Goal: Information Seeking & Learning: Learn about a topic

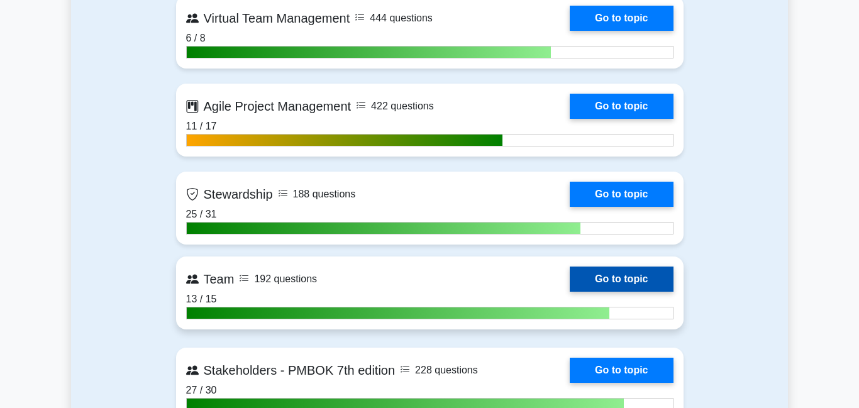
scroll to position [3155, 0]
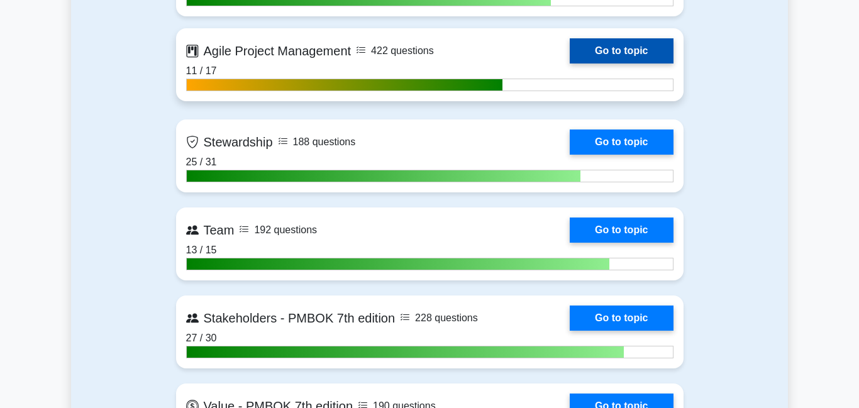
click at [637, 49] on link "Go to topic" at bounding box center [621, 50] width 103 height 25
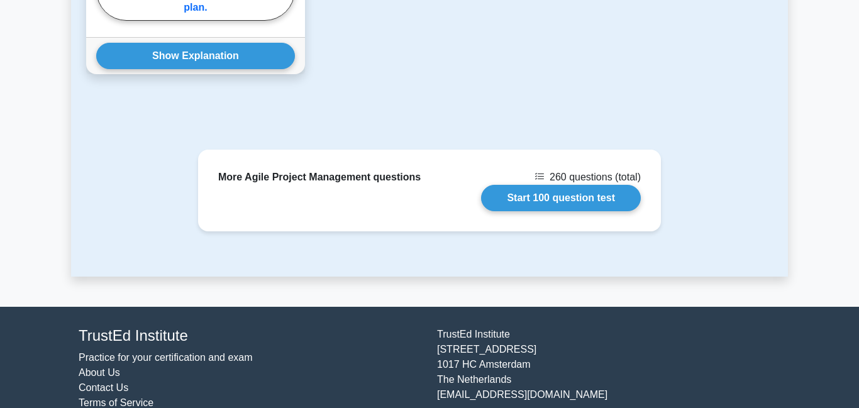
scroll to position [1509, 0]
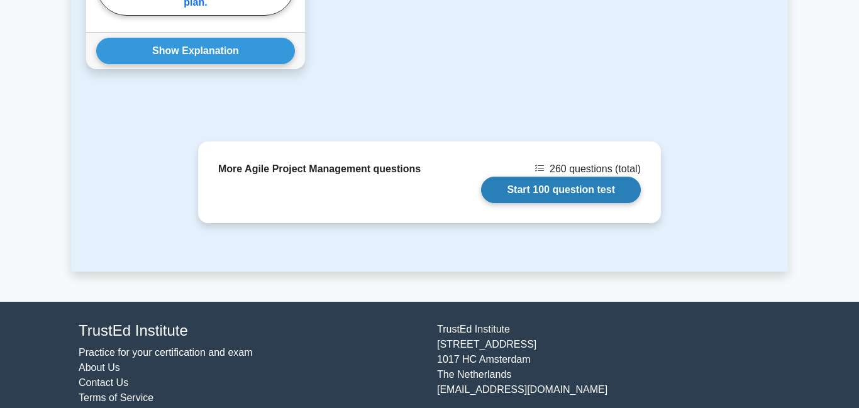
click at [567, 182] on link "Start 100 question test" at bounding box center [561, 190] width 160 height 26
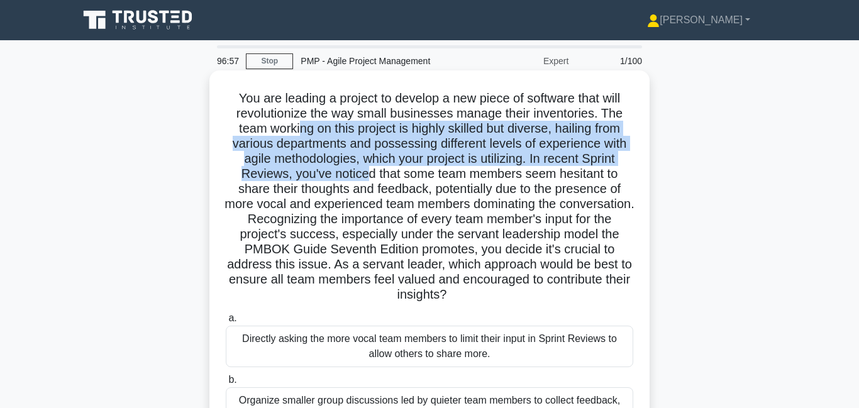
drag, startPoint x: 310, startPoint y: 127, endPoint x: 349, endPoint y: 172, distance: 59.7
click at [352, 172] on h5 "You are leading a project to develop a new piece of software that will revoluti…" at bounding box center [429, 197] width 410 height 213
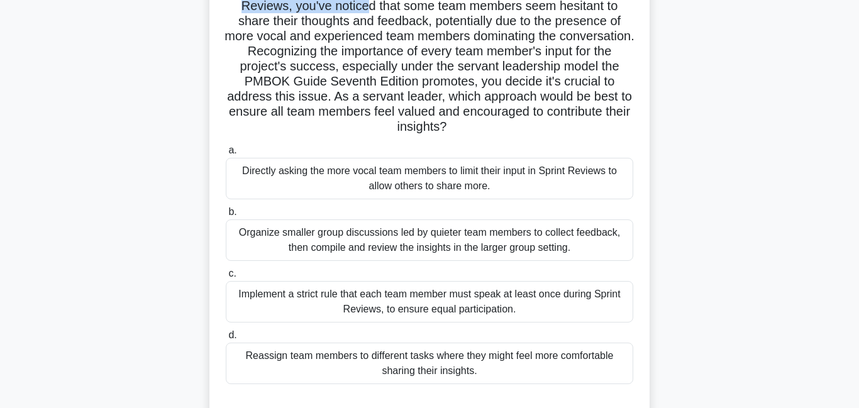
scroll to position [192, 0]
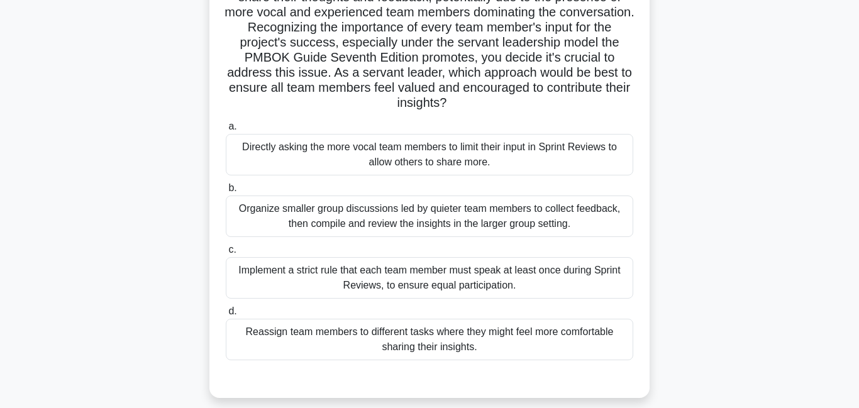
click at [460, 286] on div "Implement a strict rule that each team member must speak at least once during S…" at bounding box center [429, 278] width 407 height 42
click at [226, 254] on input "c. Implement a strict rule that each team member must speak at least once durin…" at bounding box center [226, 250] width 0 height 8
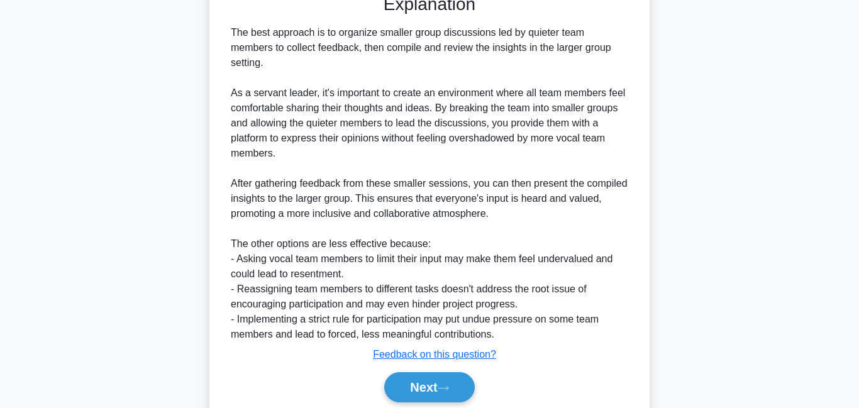
scroll to position [580, 0]
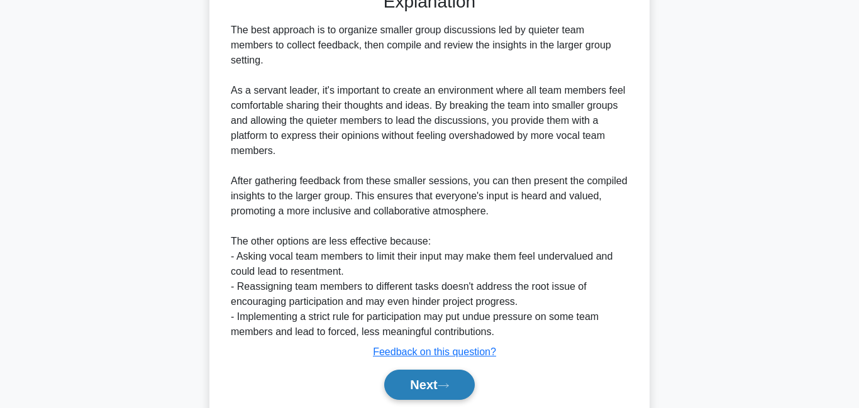
click at [445, 379] on button "Next" at bounding box center [429, 385] width 90 height 30
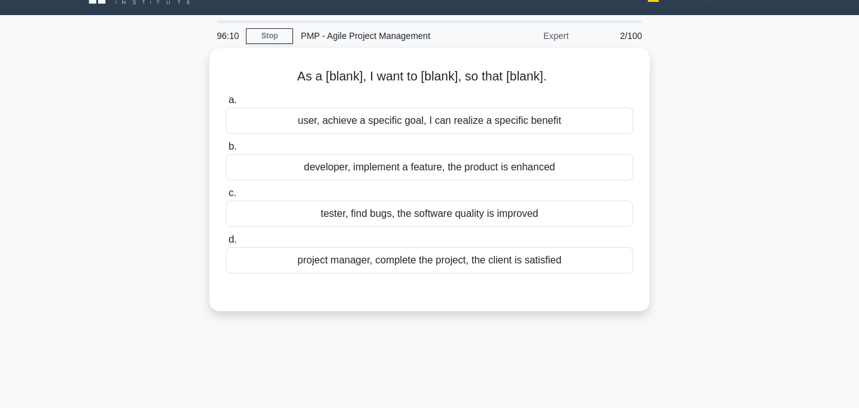
scroll to position [0, 0]
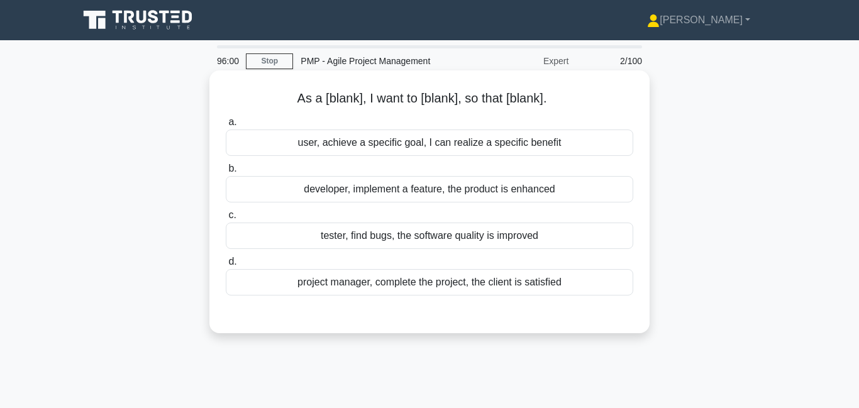
click at [392, 291] on div "project manager, complete the project, the client is satisfied" at bounding box center [429, 282] width 407 height 26
click at [226, 266] on input "d. project manager, complete the project, the client is satisfied" at bounding box center [226, 262] width 0 height 8
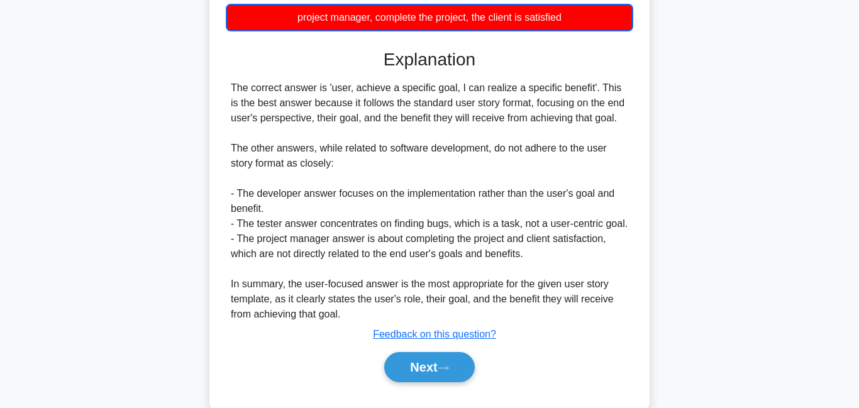
scroll to position [267, 0]
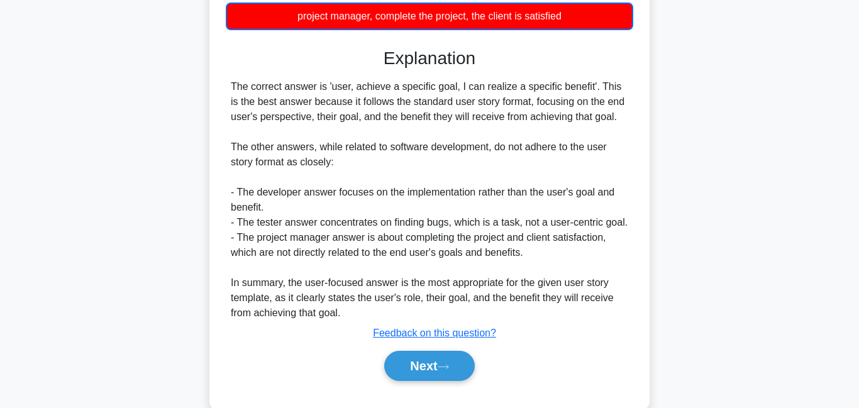
click at [430, 386] on div "Next" at bounding box center [429, 366] width 407 height 40
click at [430, 381] on button "Next" at bounding box center [429, 366] width 90 height 30
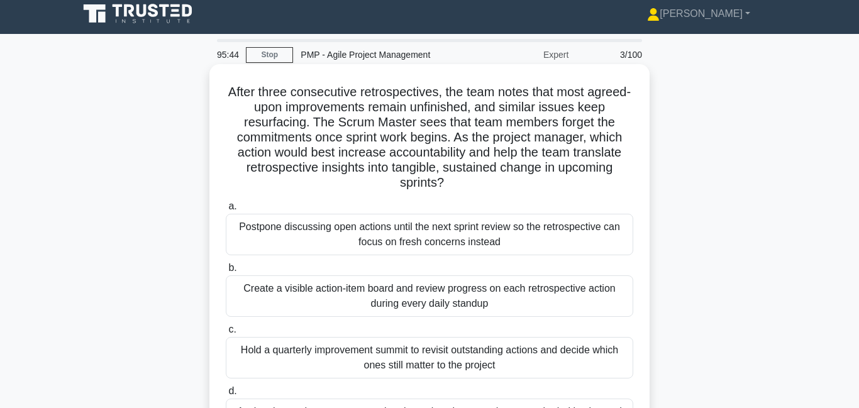
scroll to position [0, 0]
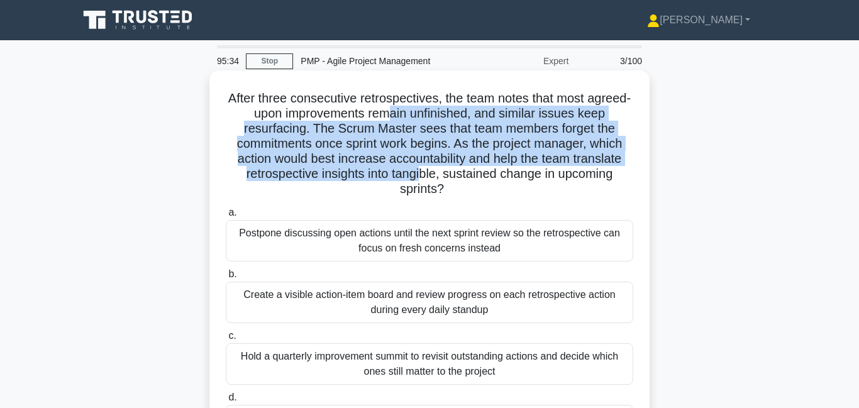
drag, startPoint x: 396, startPoint y: 117, endPoint x: 419, endPoint y: 171, distance: 59.1
click at [419, 171] on h5 "After three consecutive retrospectives, the team notes that most agreed-upon im…" at bounding box center [429, 144] width 410 height 107
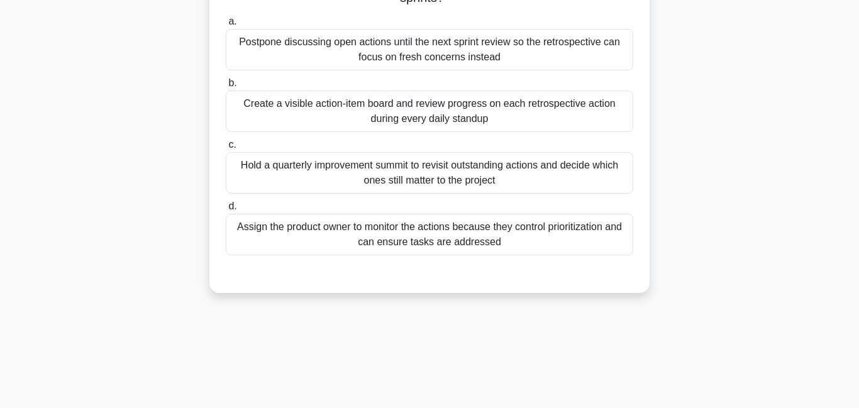
scroll to position [197, 0]
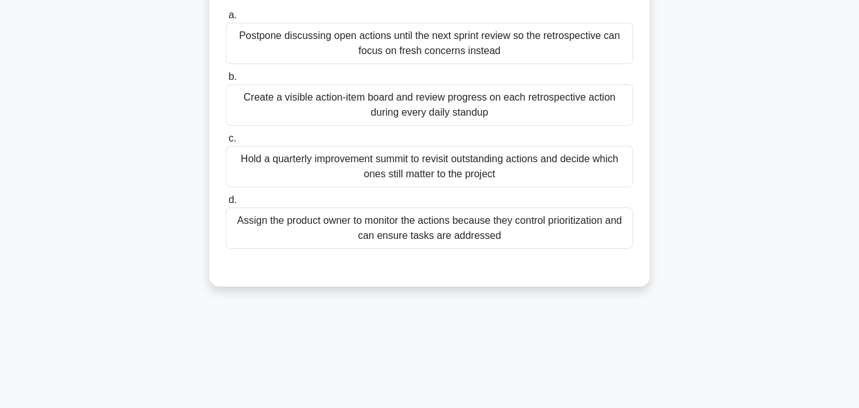
click at [392, 114] on div "Create a visible action-item board and review progress on each retrospective ac…" at bounding box center [429, 105] width 407 height 42
click at [226, 81] on input "b. Create a visible action-item board and review progress on each retrospective…" at bounding box center [226, 77] width 0 height 8
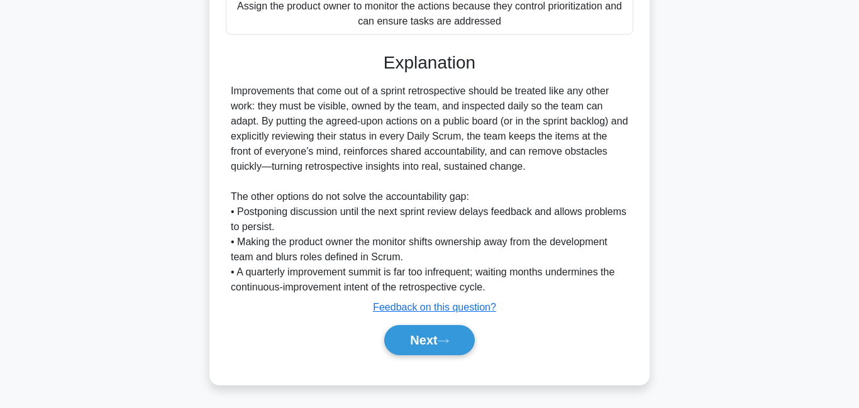
scroll to position [413, 0]
click at [436, 335] on button "Next" at bounding box center [429, 339] width 90 height 30
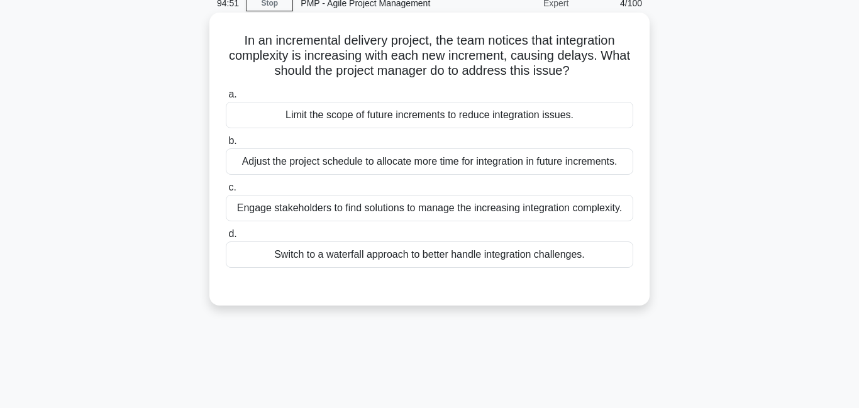
scroll to position [67, 0]
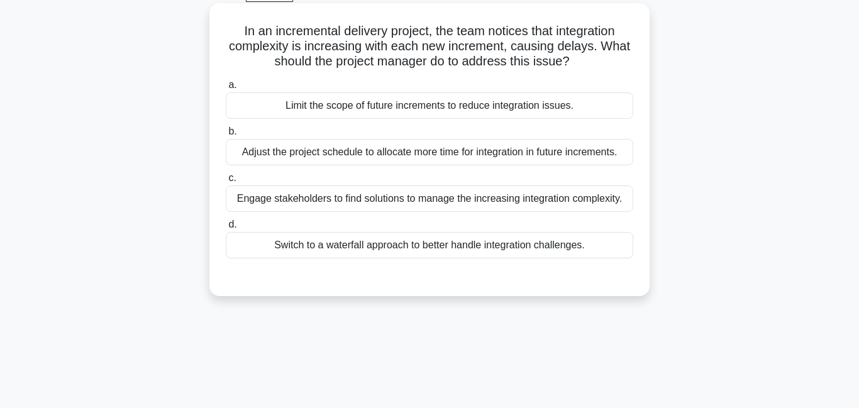
click at [394, 160] on div "Adjust the project schedule to allocate more time for integration in future inc…" at bounding box center [429, 152] width 407 height 26
click at [226, 136] on input "b. Adjust the project schedule to allocate more time for integration in future …" at bounding box center [226, 132] width 0 height 8
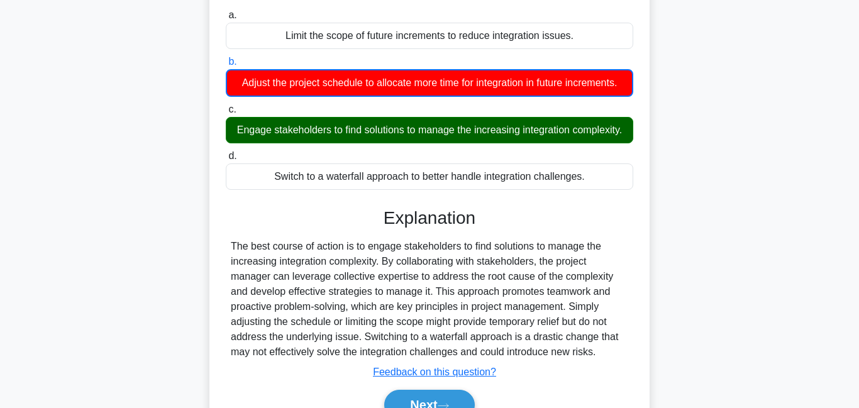
scroll to position [191, 0]
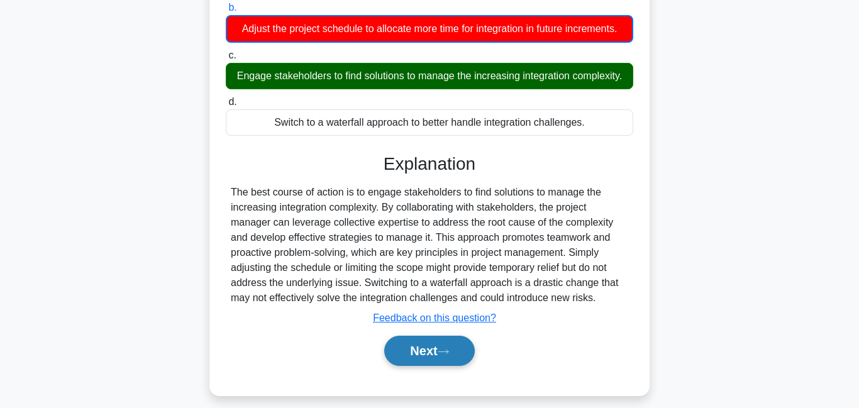
click at [466, 342] on button "Next" at bounding box center [429, 351] width 90 height 30
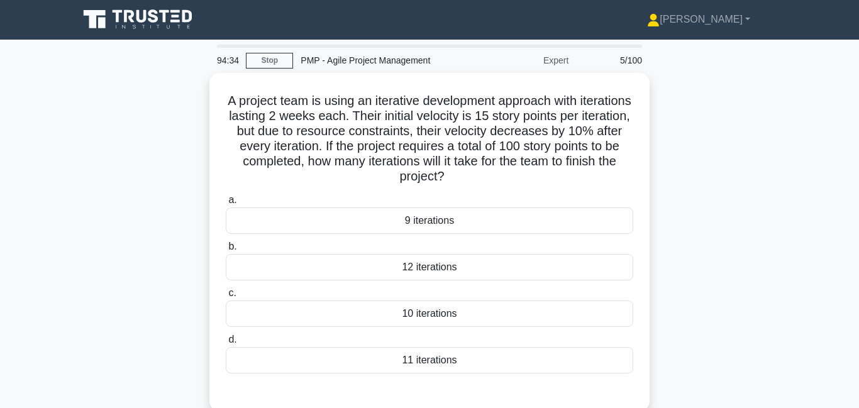
scroll to position [0, 0]
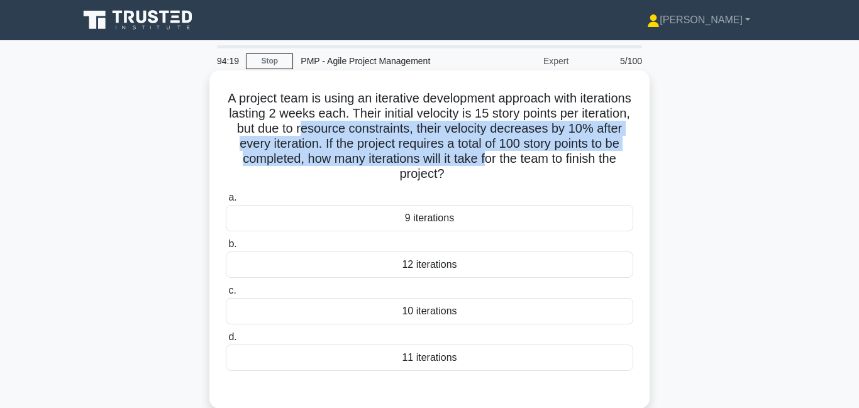
drag, startPoint x: 306, startPoint y: 128, endPoint x: 485, endPoint y: 158, distance: 182.3
click at [485, 158] on h5 "A project team is using an iterative development approach with iterations lasti…" at bounding box center [429, 137] width 410 height 92
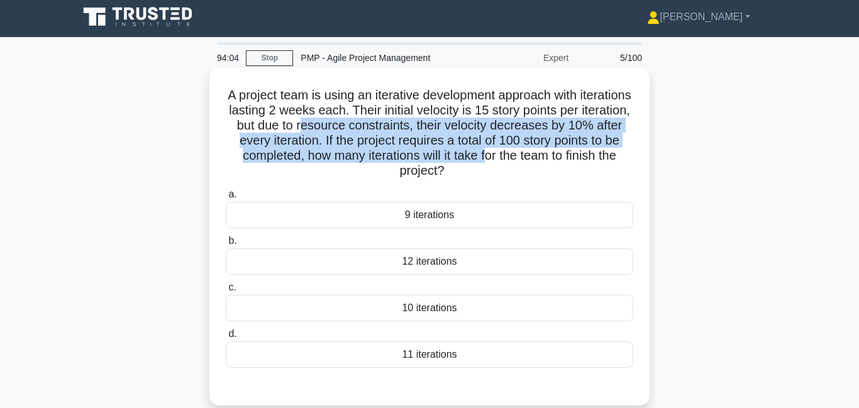
scroll to position [6, 0]
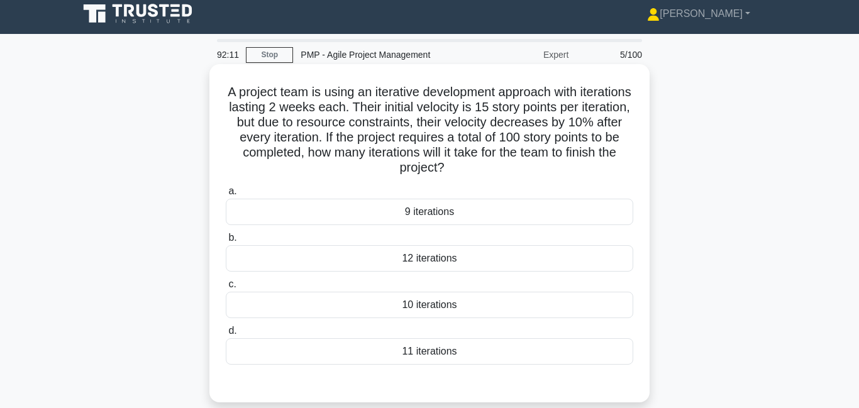
click at [427, 262] on div "12 iterations" at bounding box center [429, 258] width 407 height 26
click at [226, 242] on input "b. 12 iterations" at bounding box center [226, 238] width 0 height 8
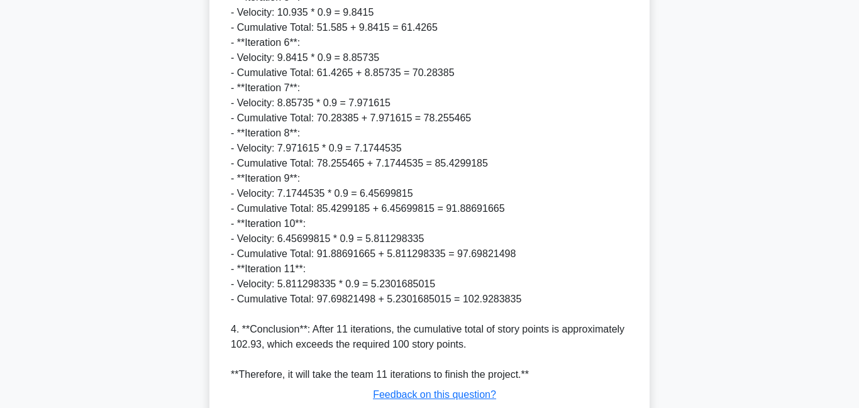
scroll to position [805, 0]
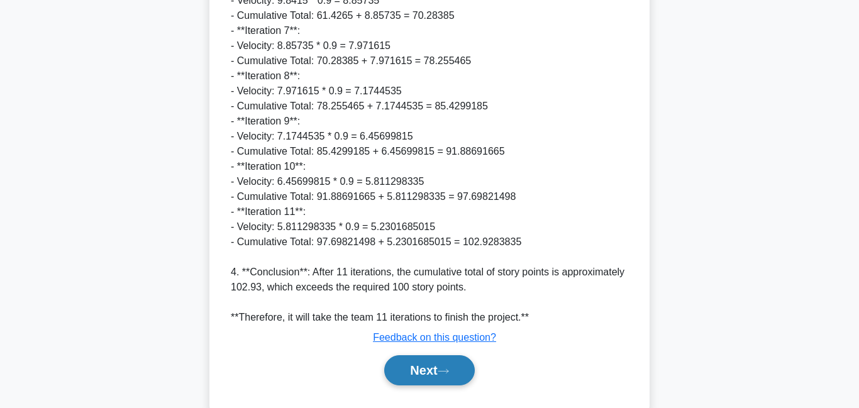
click at [446, 377] on button "Next" at bounding box center [429, 370] width 90 height 30
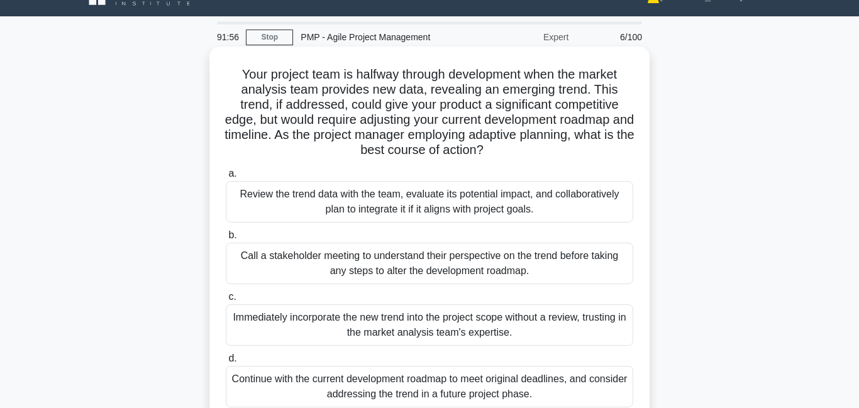
scroll to position [0, 0]
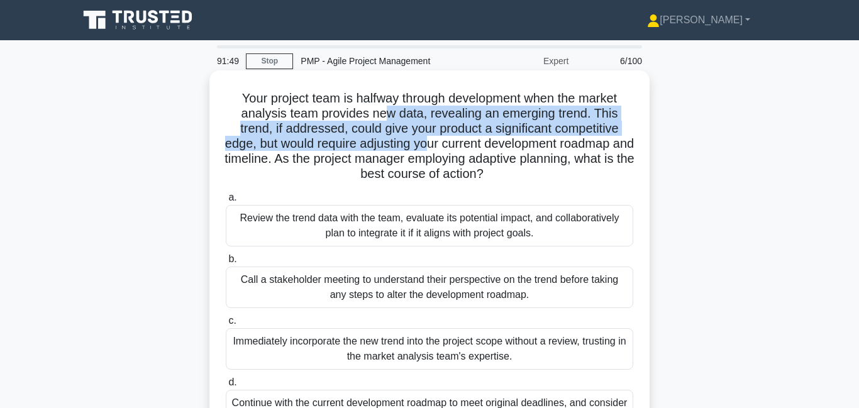
drag, startPoint x: 384, startPoint y: 111, endPoint x: 440, endPoint y: 139, distance: 62.7
click at [440, 139] on h5 "Your project team is halfway through development when the market analysis team …" at bounding box center [429, 137] width 410 height 92
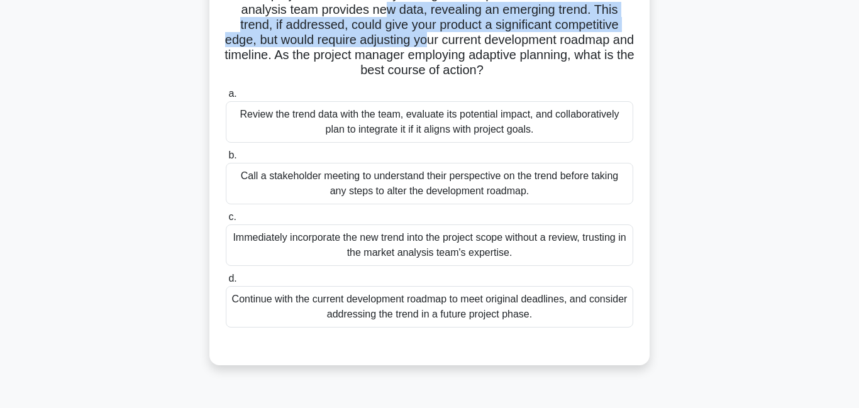
scroll to position [113, 0]
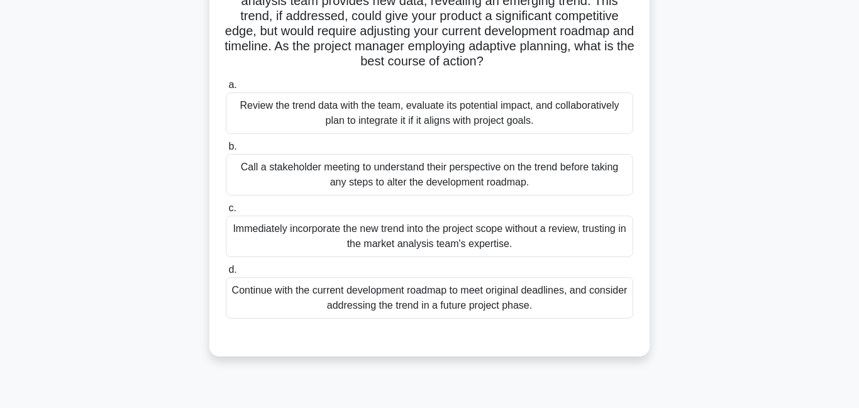
click at [348, 121] on div "Review the trend data with the team, evaluate its potential impact, and collabo…" at bounding box center [429, 113] width 407 height 42
click at [226, 89] on input "a. Review the trend data with the team, evaluate its potential impact, and coll…" at bounding box center [226, 85] width 0 height 8
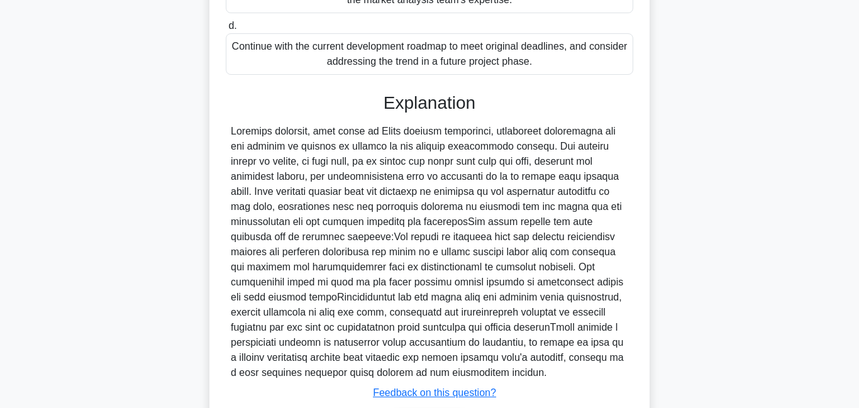
scroll to position [443, 0]
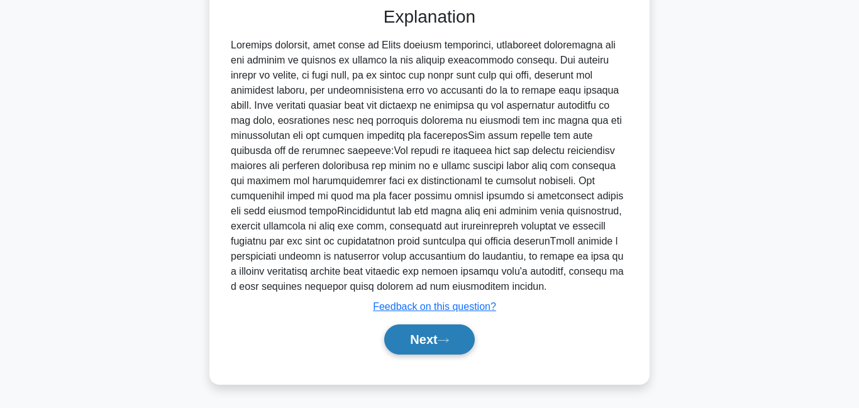
click at [436, 339] on button "Next" at bounding box center [429, 339] width 90 height 30
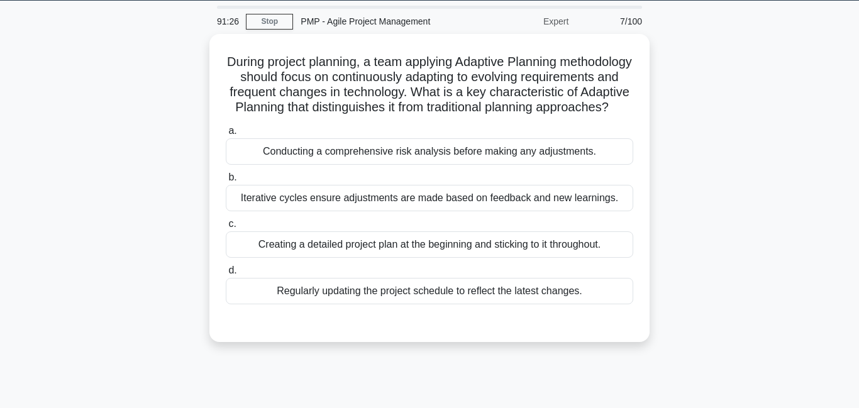
scroll to position [0, 0]
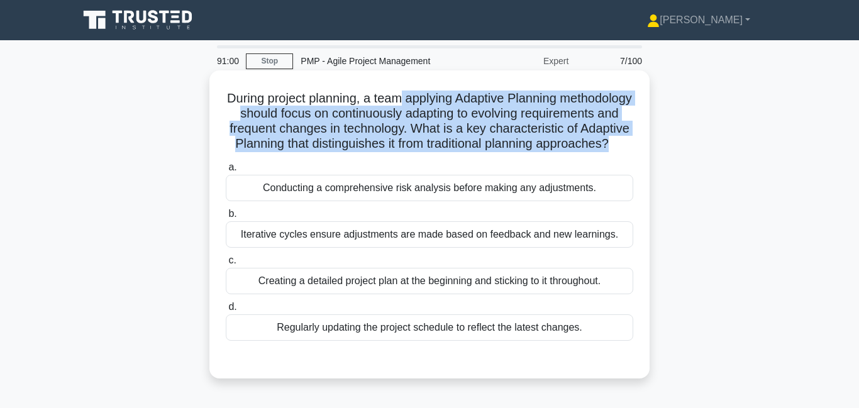
drag, startPoint x: 402, startPoint y: 100, endPoint x: 613, endPoint y: 156, distance: 218.0
click at [613, 156] on div "During project planning, a team applying Adaptive Planning methodology should f…" at bounding box center [429, 224] width 430 height 298
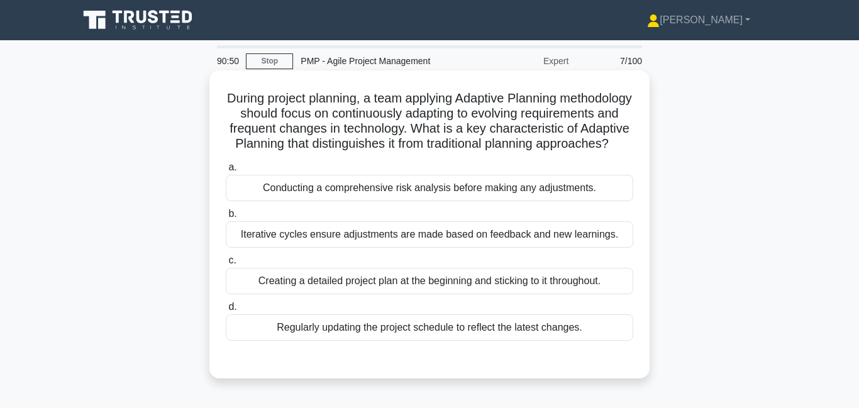
click at [433, 245] on div "Iterative cycles ensure adjustments are made based on feedback and new learning…" at bounding box center [429, 234] width 407 height 26
click at [226, 218] on input "b. Iterative cycles ensure adjustments are made based on feedback and new learn…" at bounding box center [226, 214] width 0 height 8
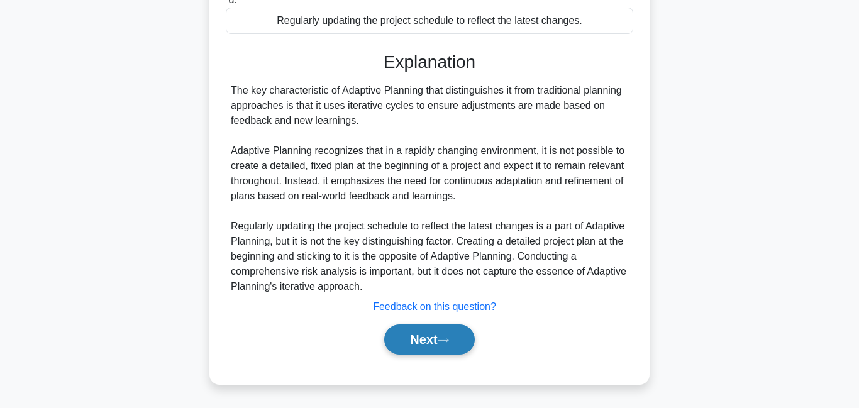
click at [416, 335] on button "Next" at bounding box center [429, 339] width 90 height 30
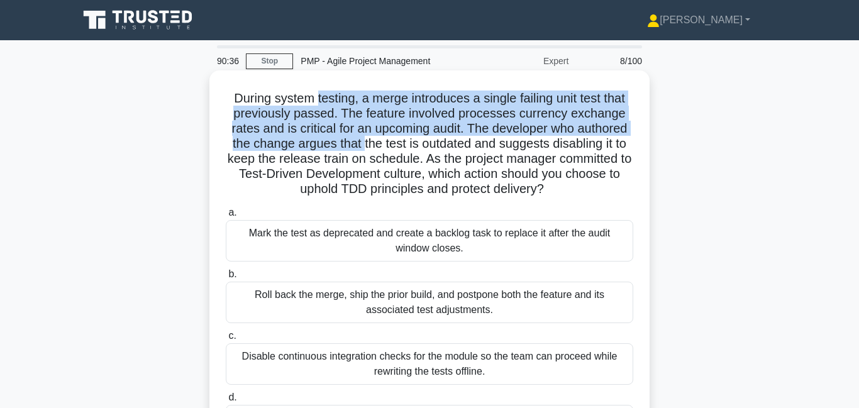
drag, startPoint x: 321, startPoint y: 97, endPoint x: 364, endPoint y: 143, distance: 63.2
click at [364, 143] on h5 "During system testing, a merge introduces a single failing unit test that previ…" at bounding box center [429, 144] width 410 height 107
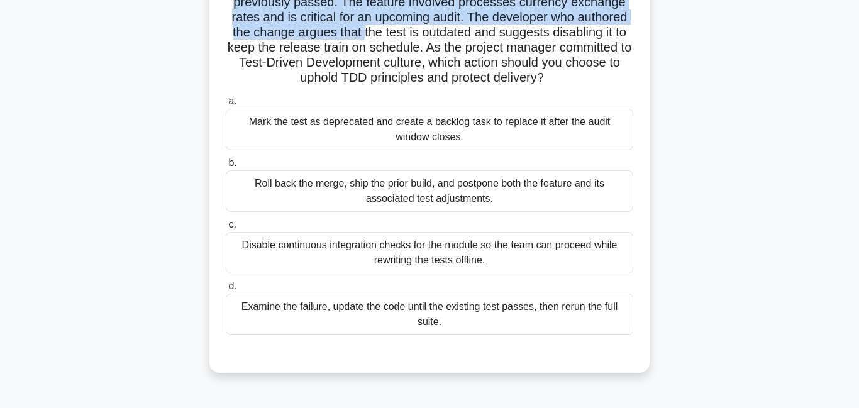
scroll to position [140, 0]
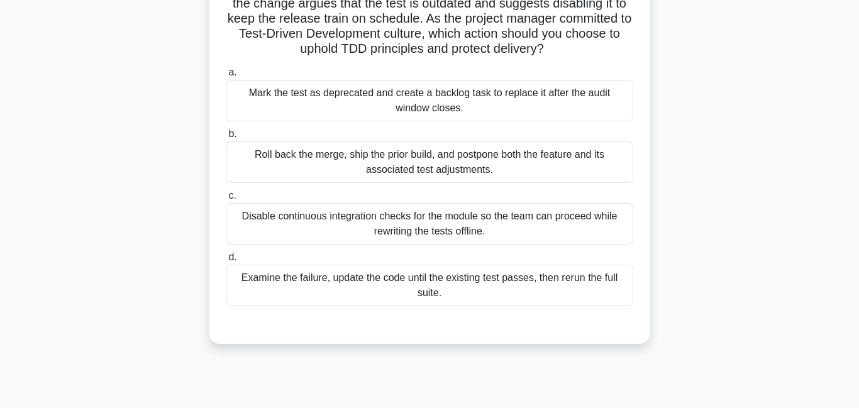
click at [424, 284] on div "Examine the failure, update the code until the existing test passes, then rerun…" at bounding box center [429, 286] width 407 height 42
click at [226, 262] on input "d. Examine the failure, update the code until the existing test passes, then re…" at bounding box center [226, 257] width 0 height 8
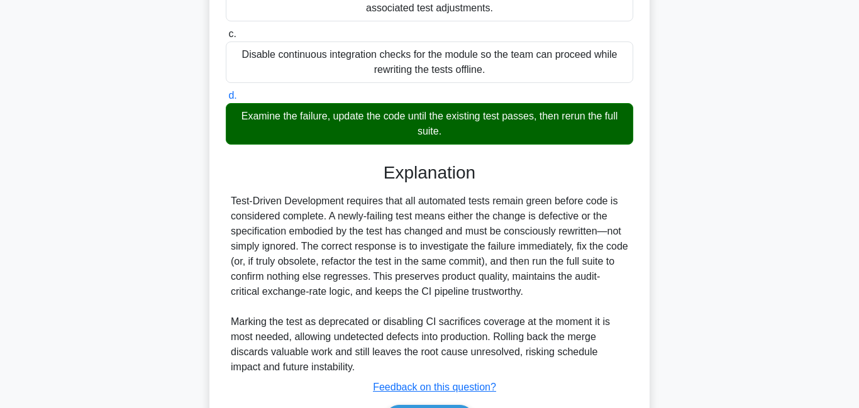
scroll to position [383, 0]
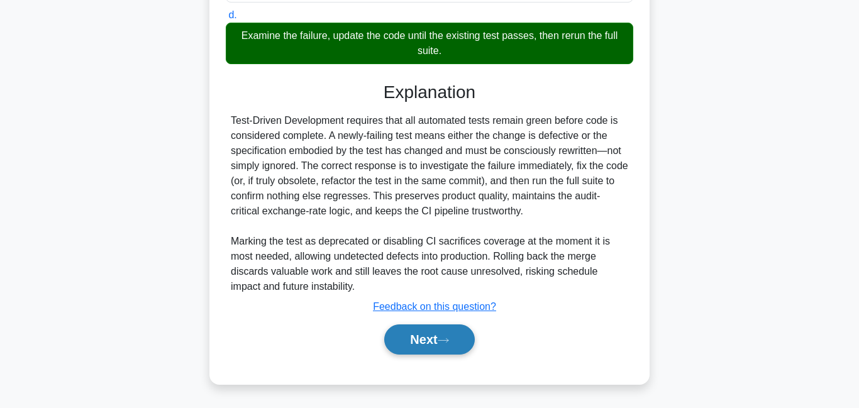
click at [436, 332] on button "Next" at bounding box center [429, 339] width 90 height 30
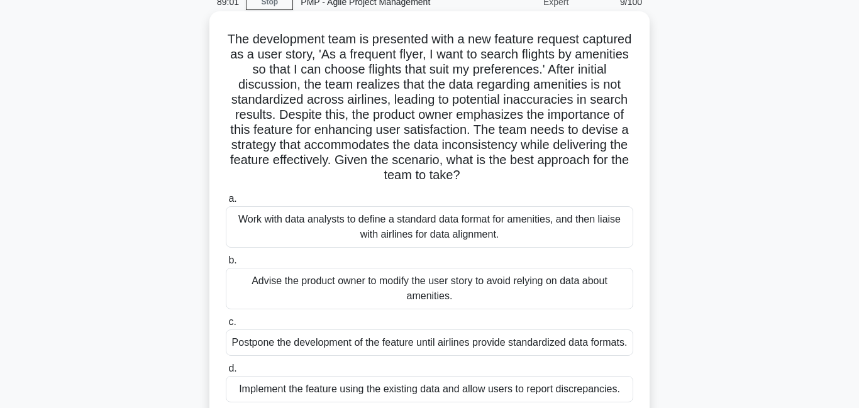
scroll to position [60, 0]
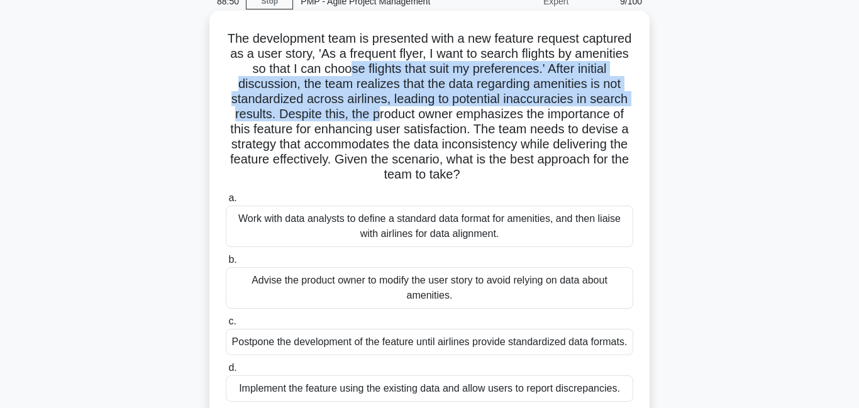
drag, startPoint x: 352, startPoint y: 70, endPoint x: 379, endPoint y: 109, distance: 47.8
click at [379, 109] on h5 "The development team is presented with a new feature request captured as a user…" at bounding box center [429, 107] width 410 height 152
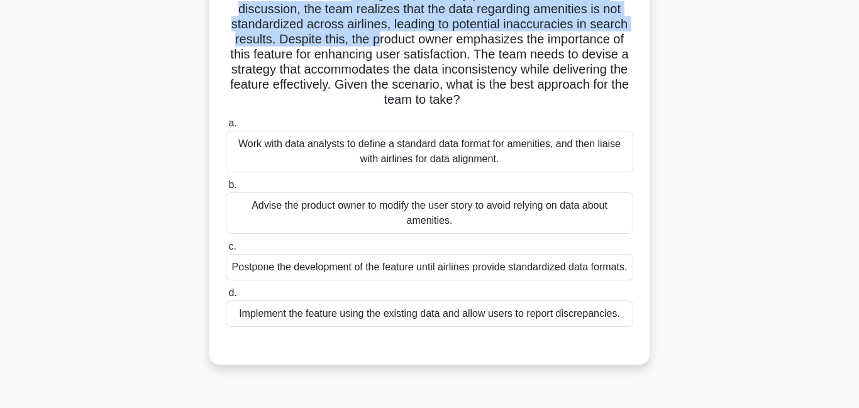
scroll to position [158, 0]
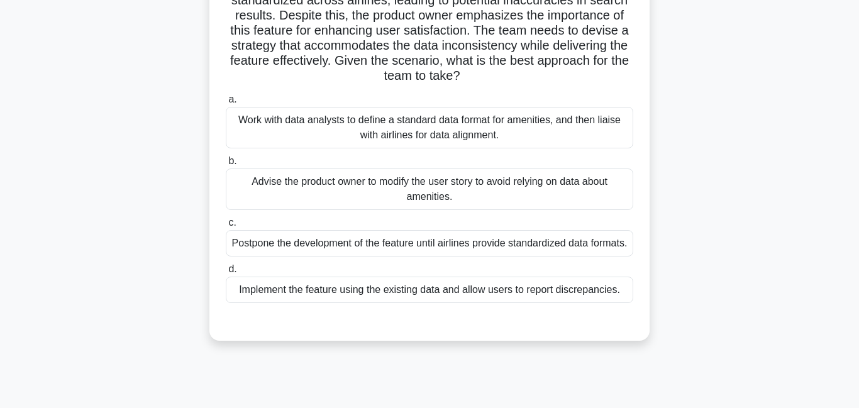
click at [480, 303] on div "Implement the feature using the existing data and allow users to report discrep…" at bounding box center [429, 290] width 407 height 26
click at [226, 274] on input "d. Implement the feature using the existing data and allow users to report disc…" at bounding box center [226, 269] width 0 height 8
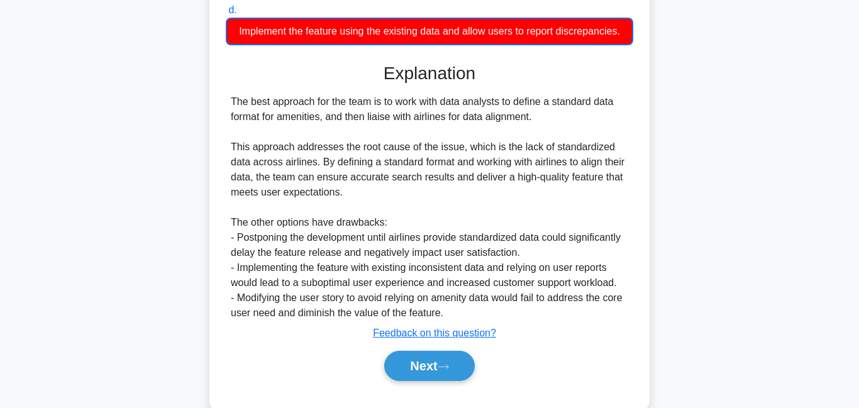
scroll to position [419, 0]
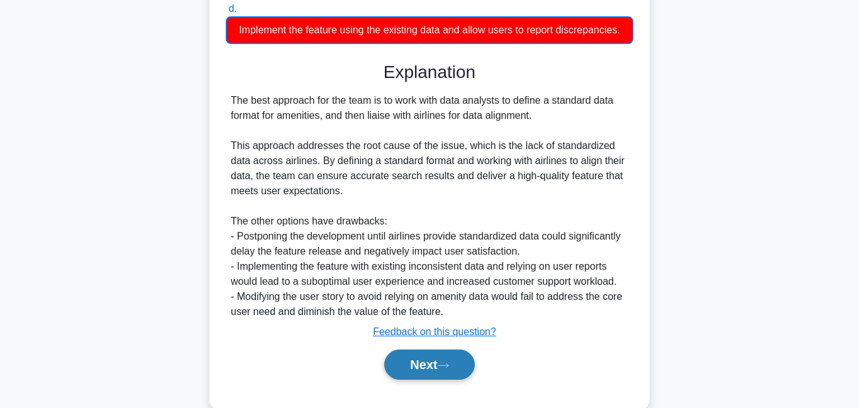
click at [436, 379] on button "Next" at bounding box center [429, 365] width 90 height 30
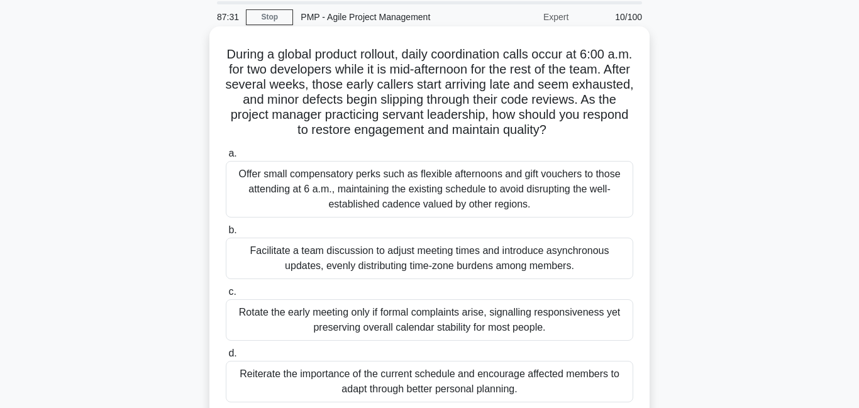
scroll to position [73, 0]
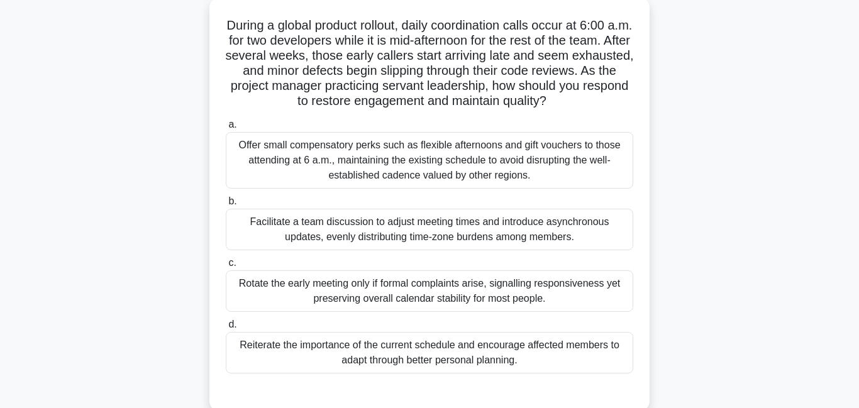
click at [451, 246] on div "Facilitate a team discussion to adjust meeting times and introduce asynchronous…" at bounding box center [429, 230] width 407 height 42
click at [226, 206] on input "b. Facilitate a team discussion to adjust meeting times and introduce asynchron…" at bounding box center [226, 201] width 0 height 8
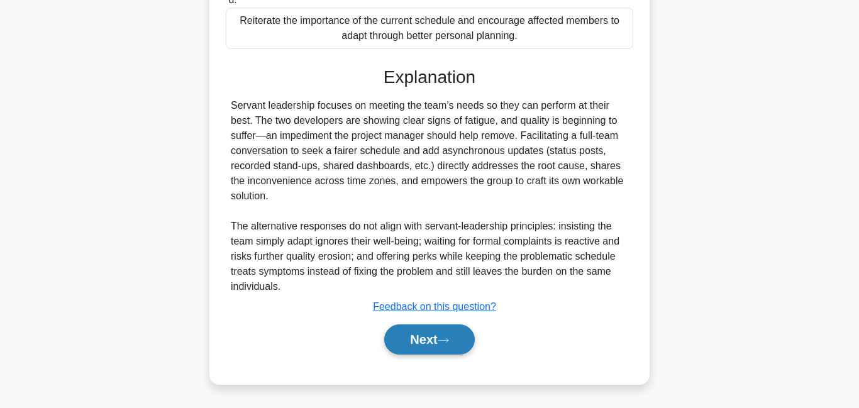
click at [433, 343] on button "Next" at bounding box center [429, 339] width 90 height 30
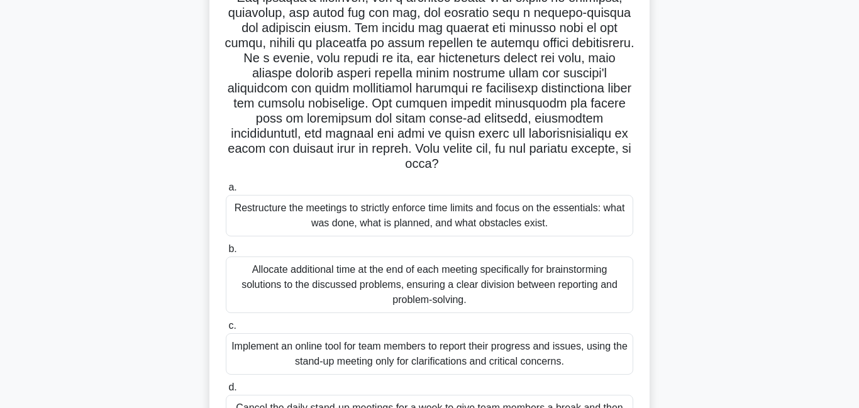
scroll to position [86, 0]
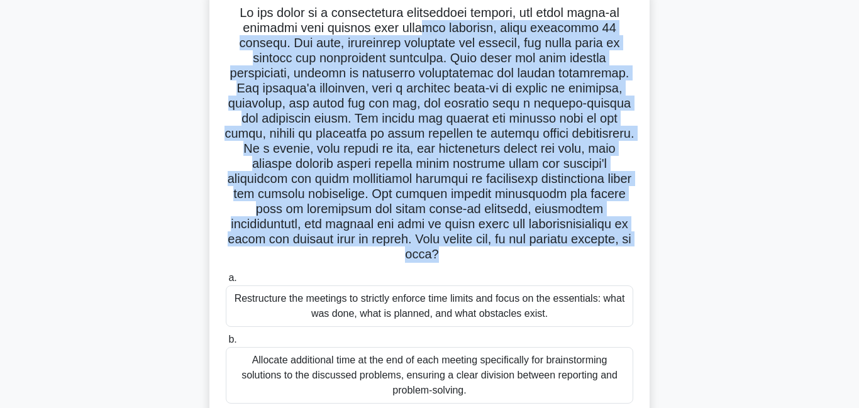
drag, startPoint x: 429, startPoint y: 27, endPoint x: 507, endPoint y: 223, distance: 211.1
click at [541, 250] on div ".spinner_0XTQ{transform-origin:center;animation:spinner_y6GP .75s linear infini…" at bounding box center [429, 275] width 430 height 570
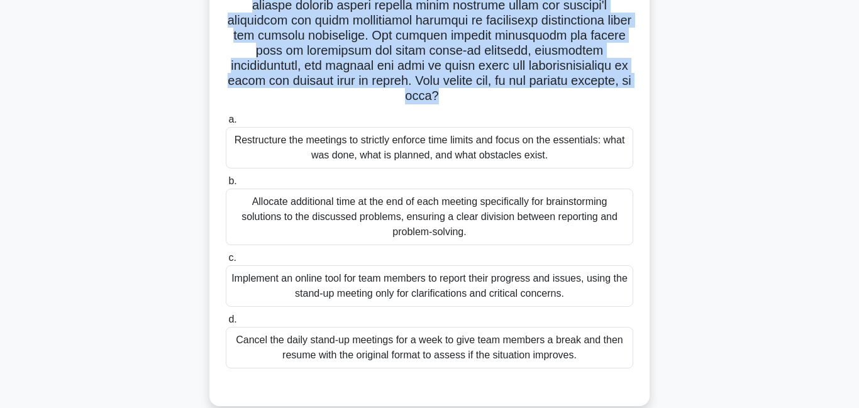
scroll to position [252, 0]
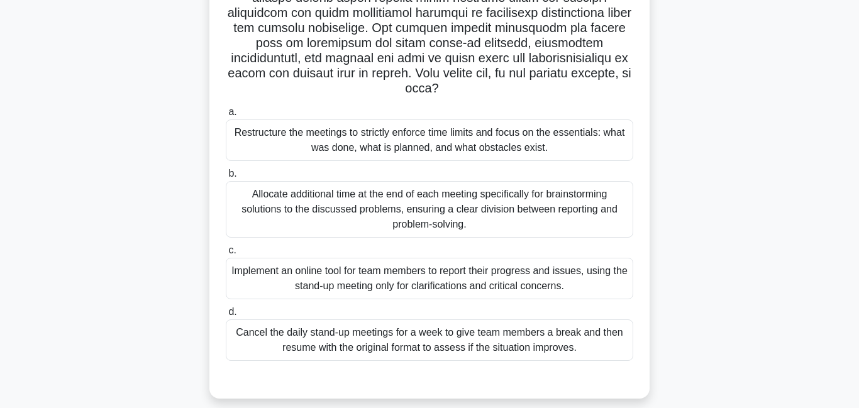
click at [415, 130] on div "Restructure the meetings to strictly enforce time limits and focus on the essen…" at bounding box center [429, 140] width 407 height 42
click at [226, 116] on input "a. Restructure the meetings to strictly enforce time limits and focus on the es…" at bounding box center [226, 112] width 0 height 8
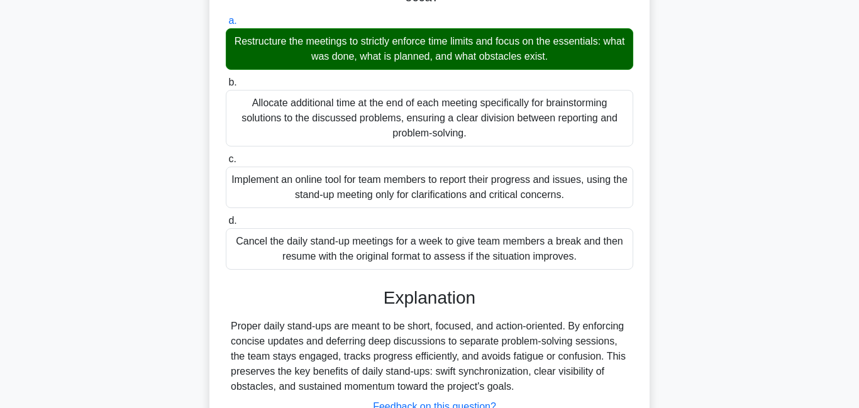
scroll to position [428, 0]
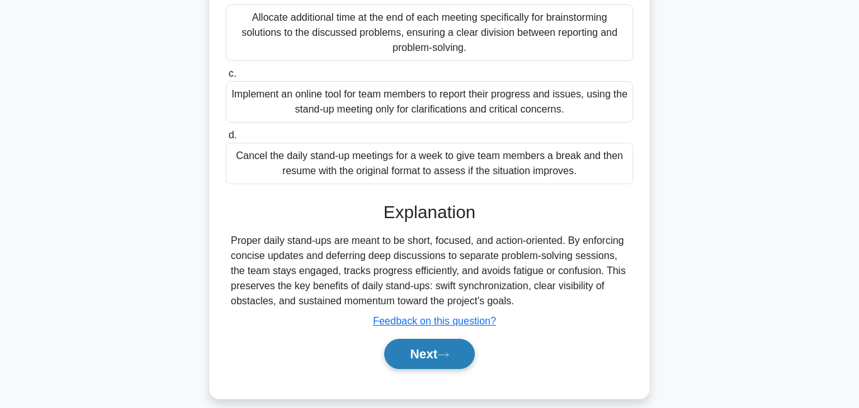
click at [431, 339] on button "Next" at bounding box center [429, 354] width 90 height 30
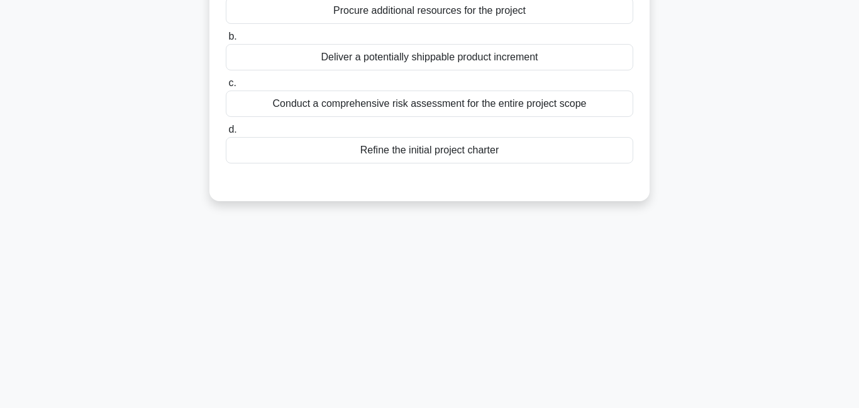
scroll to position [0, 0]
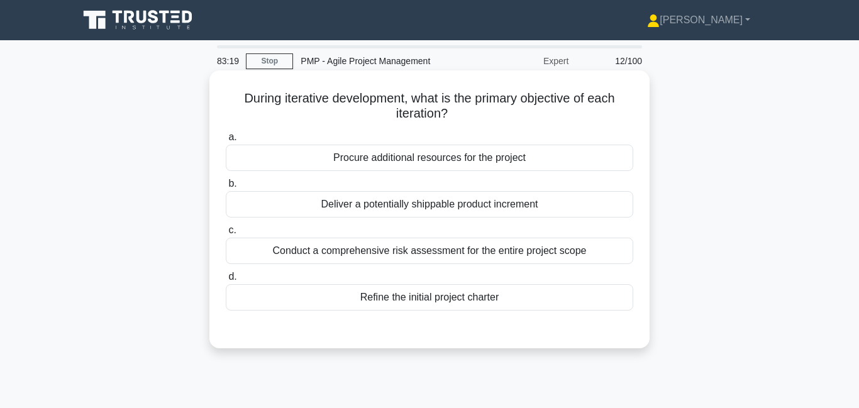
click at [368, 211] on div "Deliver a potentially shippable product increment" at bounding box center [429, 204] width 407 height 26
click at [226, 188] on input "b. Deliver a potentially shippable product increment" at bounding box center [226, 184] width 0 height 8
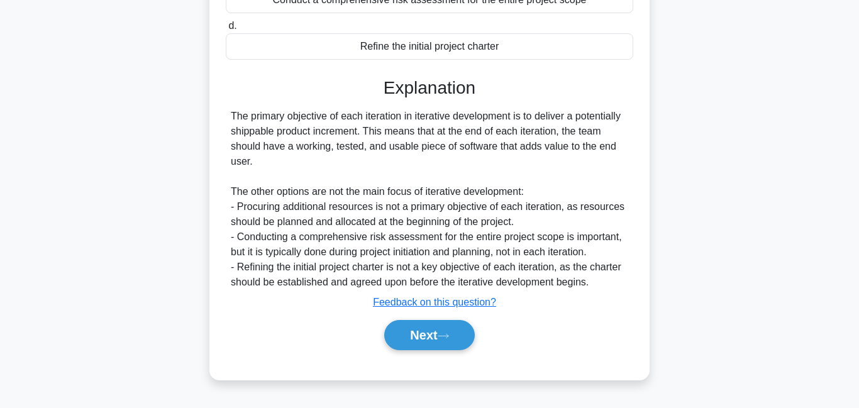
scroll to position [271, 0]
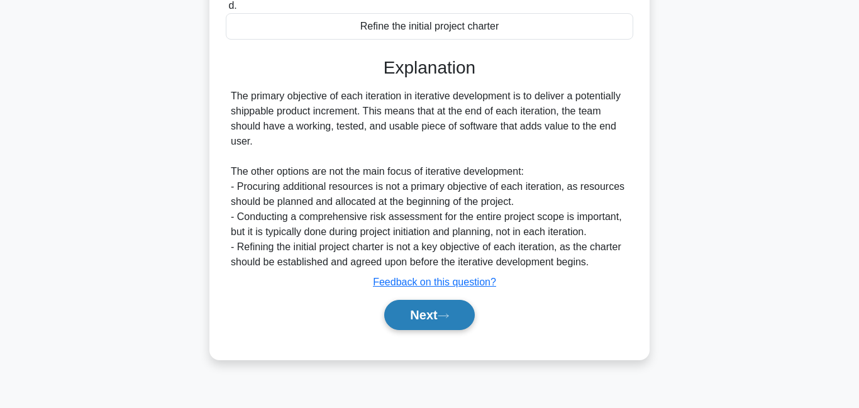
drag, startPoint x: 425, startPoint y: 322, endPoint x: 420, endPoint y: 315, distance: 8.6
click at [423, 319] on button "Next" at bounding box center [429, 315] width 90 height 30
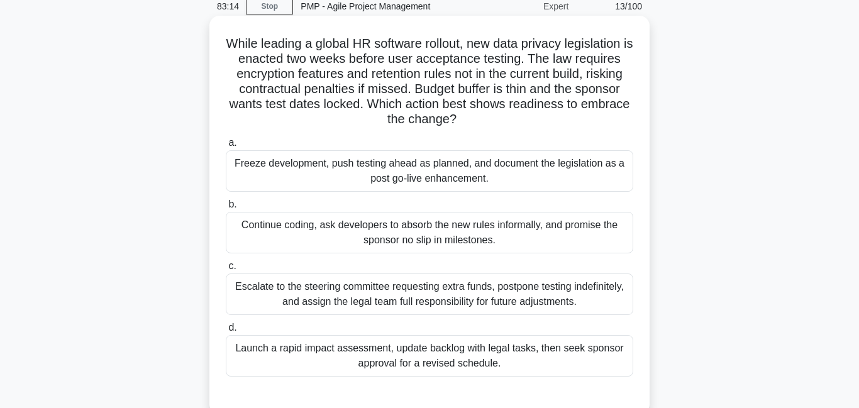
scroll to position [0, 0]
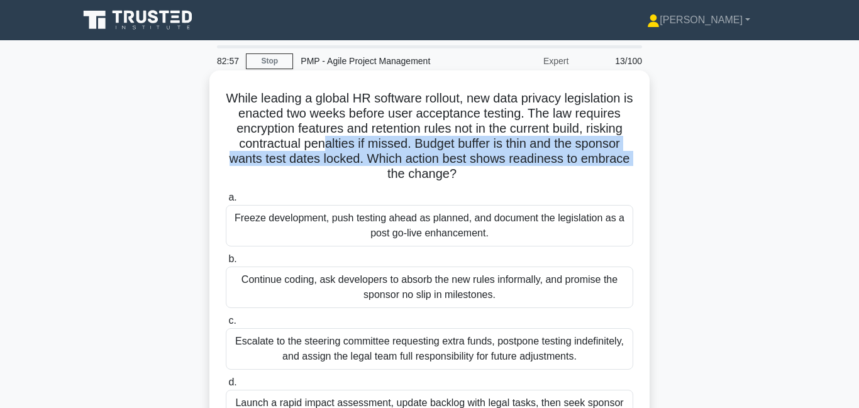
drag, startPoint x: 344, startPoint y: 152, endPoint x: 355, endPoint y: 171, distance: 22.2
click at [355, 171] on h5 "While leading a global HR software rollout, new data privacy legislation is ena…" at bounding box center [429, 137] width 410 height 92
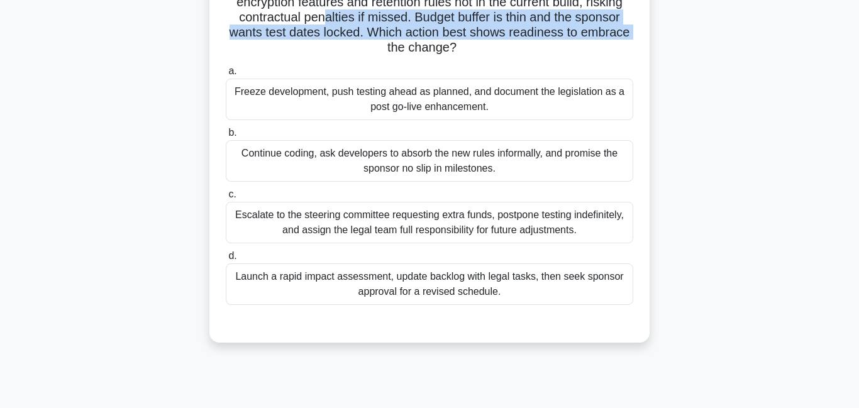
scroll to position [130, 0]
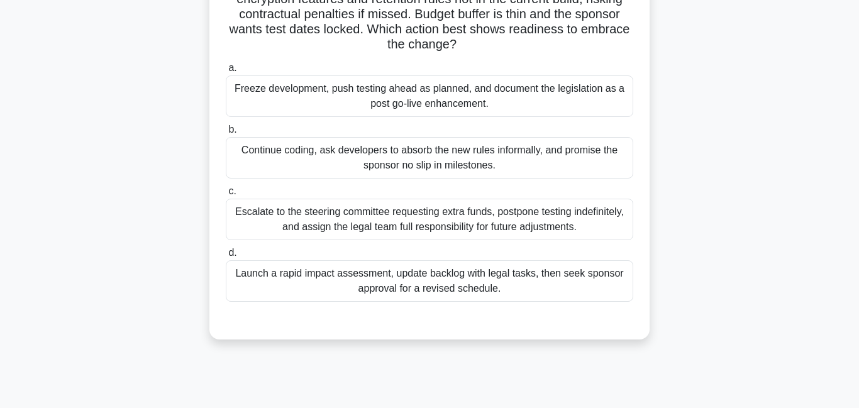
click at [382, 285] on div "Launch a rapid impact assessment, update backlog with legal tasks, then seek sp…" at bounding box center [429, 281] width 407 height 42
click at [226, 257] on input "d. Launch a rapid impact assessment, update backlog with legal tasks, then seek…" at bounding box center [226, 253] width 0 height 8
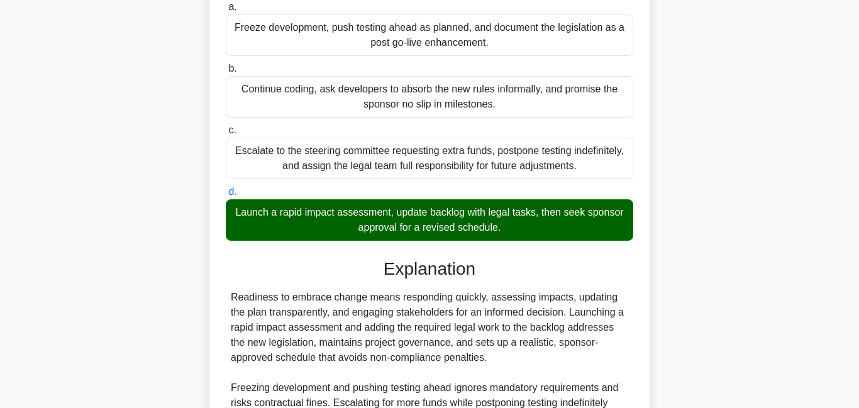
scroll to position [352, 0]
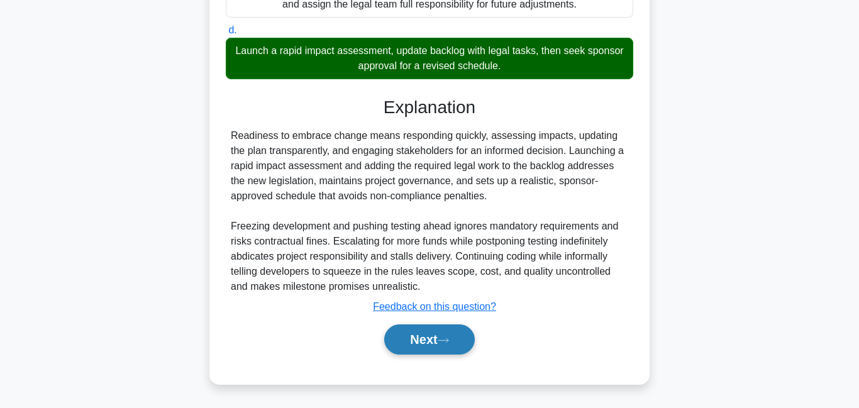
click at [421, 335] on button "Next" at bounding box center [429, 339] width 90 height 30
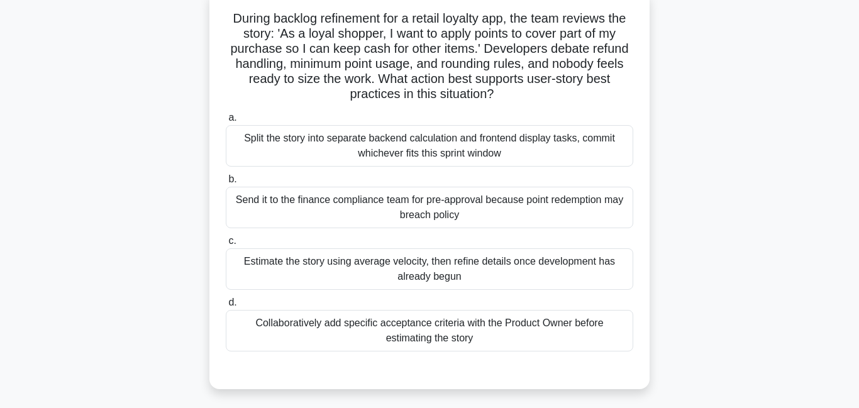
scroll to position [77, 0]
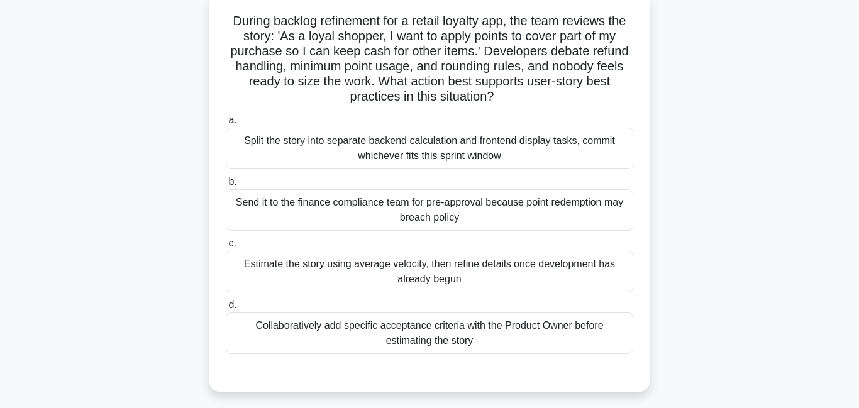
drag, startPoint x: 372, startPoint y: 38, endPoint x: 525, endPoint y: 99, distance: 164.5
click at [525, 99] on h5 "During backlog refinement for a retail loyalty app, the team reviews the story:…" at bounding box center [429, 59] width 410 height 92
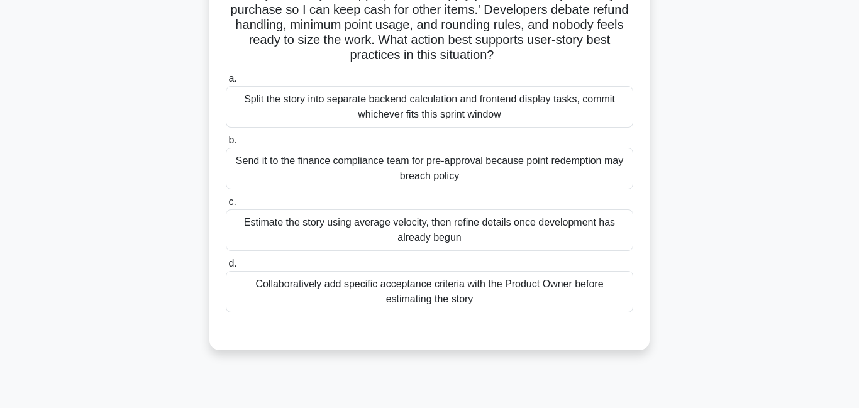
scroll to position [123, 0]
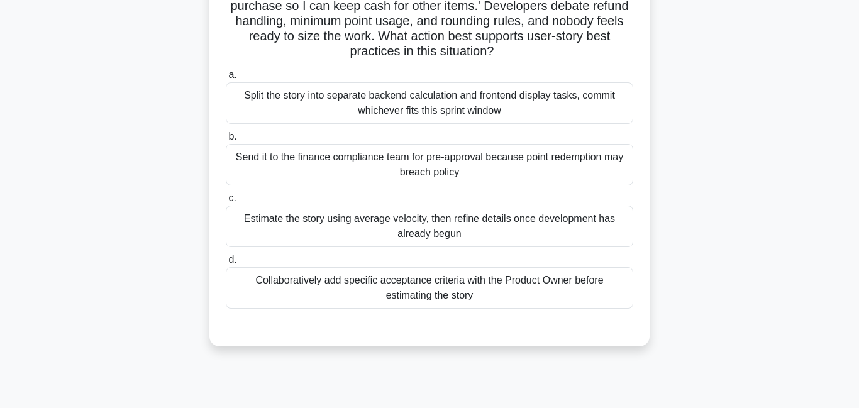
click at [474, 98] on div "Split the story into separate backend calculation and frontend display tasks, c…" at bounding box center [429, 103] width 407 height 42
click at [226, 79] on input "a. Split the story into separate backend calculation and frontend display tasks…" at bounding box center [226, 75] width 0 height 8
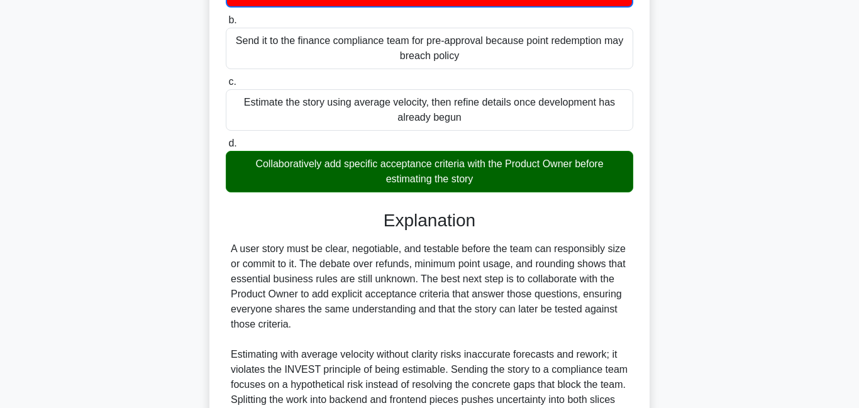
scroll to position [241, 0]
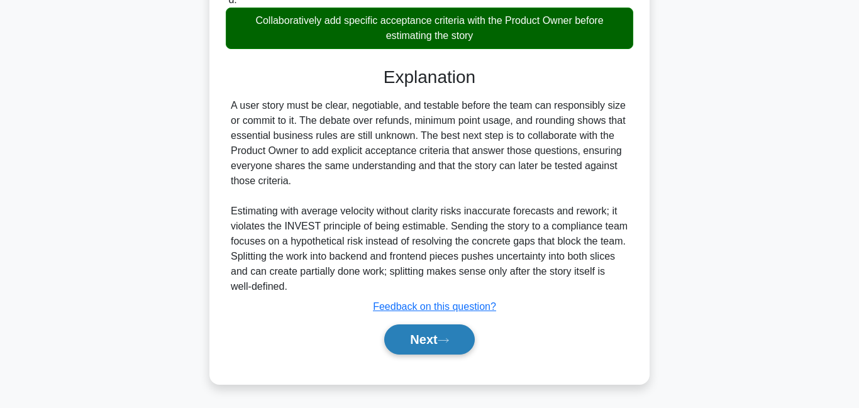
drag, startPoint x: 437, startPoint y: 352, endPoint x: 433, endPoint y: 343, distance: 9.6
click at [435, 350] on button "Next" at bounding box center [429, 339] width 90 height 30
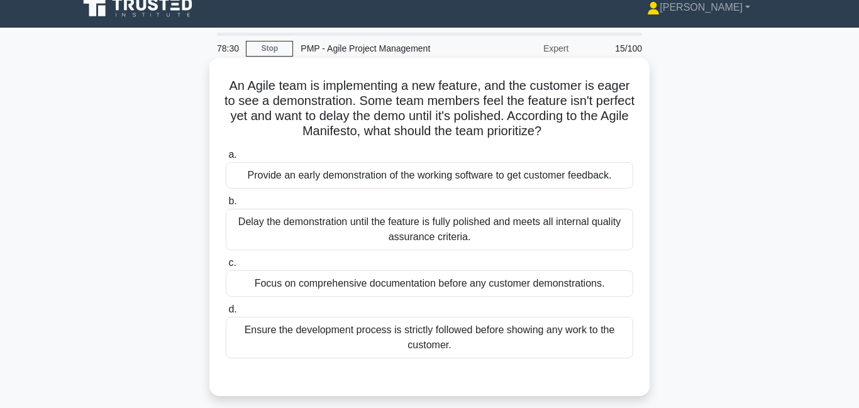
scroll to position [11, 0]
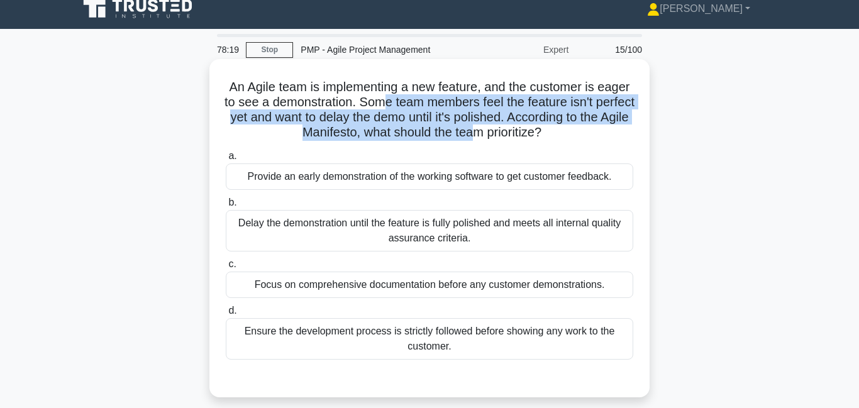
drag, startPoint x: 403, startPoint y: 97, endPoint x: 496, endPoint y: 133, distance: 100.0
click at [496, 133] on h5 "An Agile team is implementing a new feature, and the customer is eager to see a…" at bounding box center [429, 110] width 410 height 62
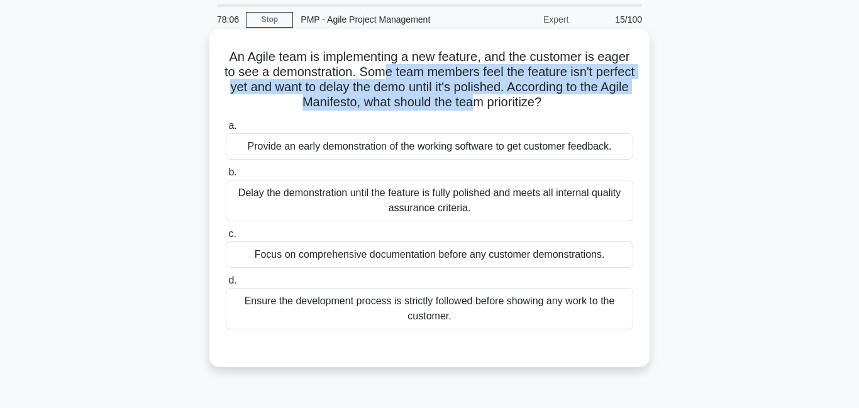
scroll to position [42, 0]
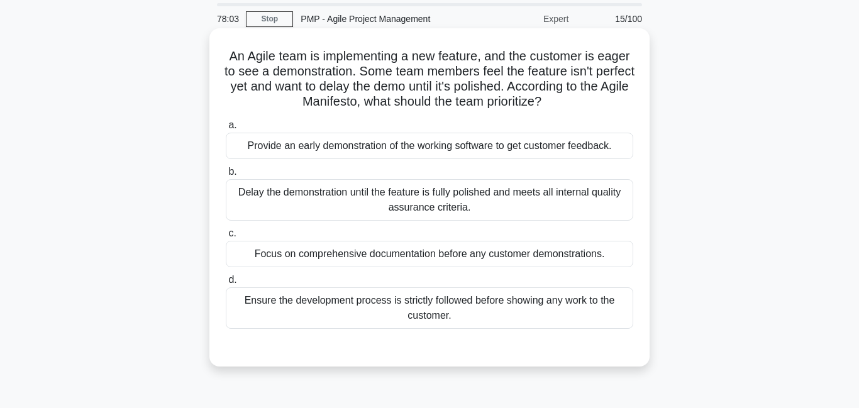
click at [390, 150] on div "Provide an early demonstration of the working software to get customer feedback." at bounding box center [429, 146] width 407 height 26
click at [226, 130] on input "a. Provide an early demonstration of the working software to get customer feedb…" at bounding box center [226, 125] width 0 height 8
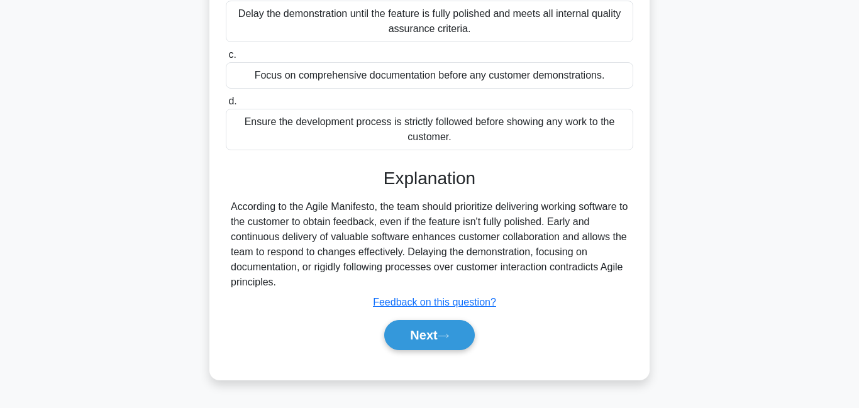
scroll to position [226, 0]
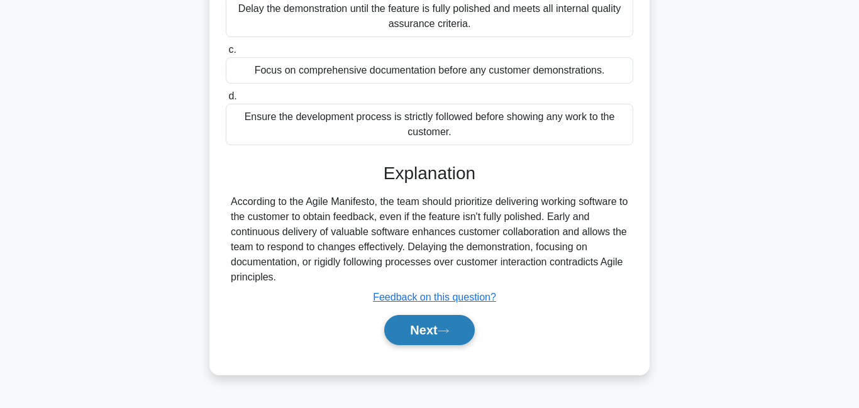
click at [409, 332] on button "Next" at bounding box center [429, 330] width 90 height 30
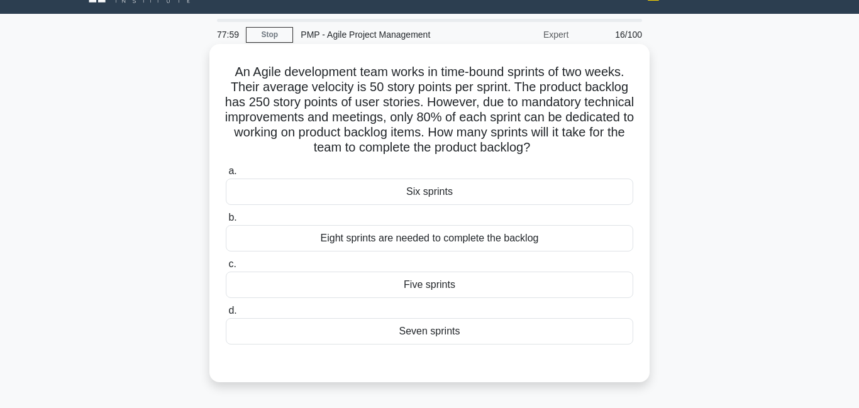
scroll to position [0, 0]
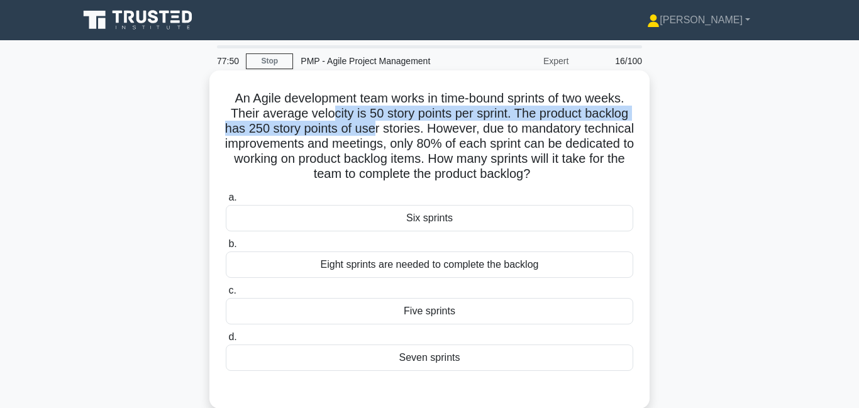
drag, startPoint x: 337, startPoint y: 114, endPoint x: 374, endPoint y: 135, distance: 42.3
click at [374, 135] on h5 "An Agile development team works in time-bound sprints of two weeks. Their avera…" at bounding box center [429, 137] width 410 height 92
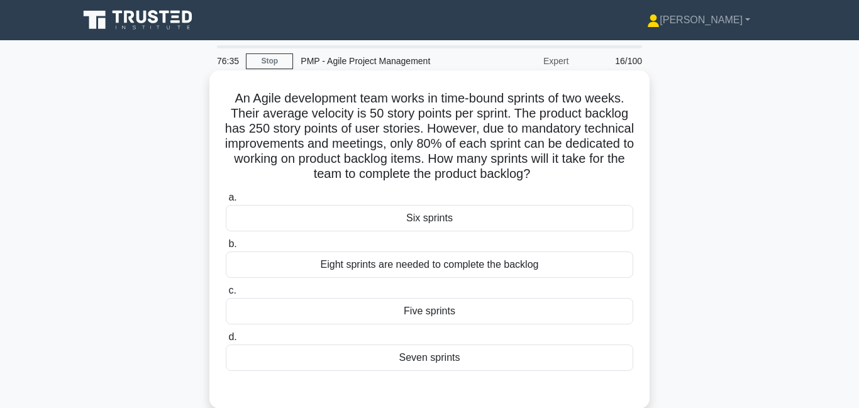
click at [488, 218] on div "Six sprints" at bounding box center [429, 218] width 407 height 26
click at [226, 202] on input "a. Six sprints" at bounding box center [226, 198] width 0 height 8
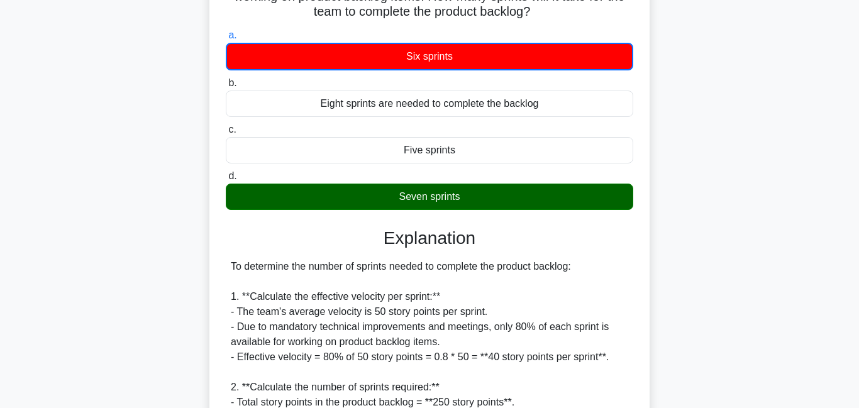
scroll to position [360, 0]
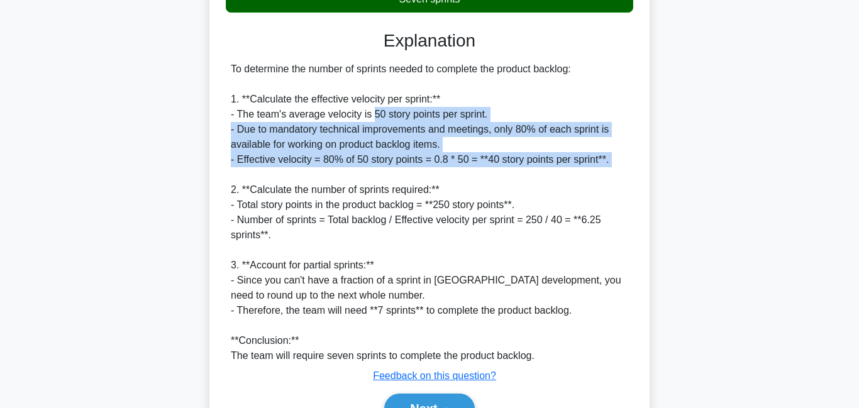
drag, startPoint x: 372, startPoint y: 118, endPoint x: 400, endPoint y: 169, distance: 58.3
click at [400, 169] on div "To determine the number of sprints needed to complete the product backlog: 1. *…" at bounding box center [429, 213] width 397 height 302
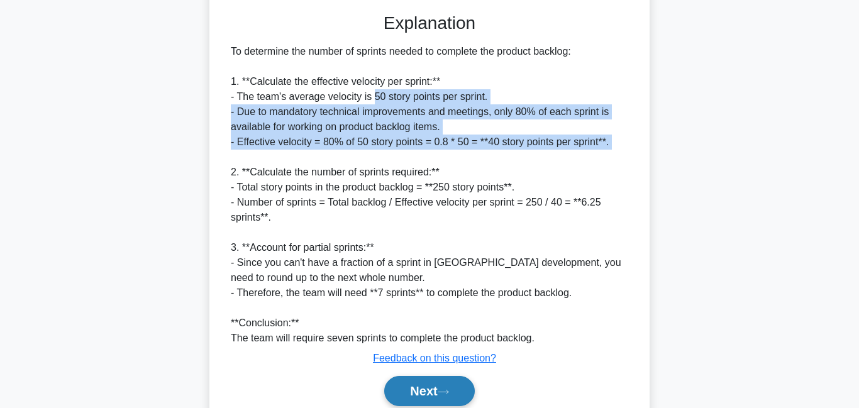
scroll to position [429, 0]
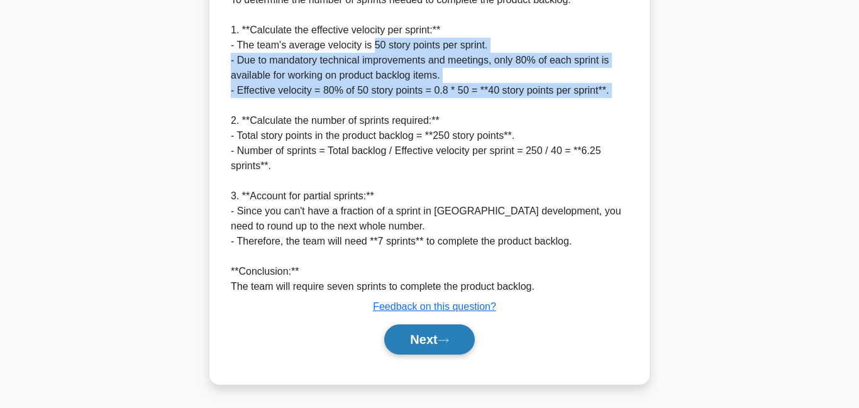
click at [452, 345] on button "Next" at bounding box center [429, 339] width 90 height 30
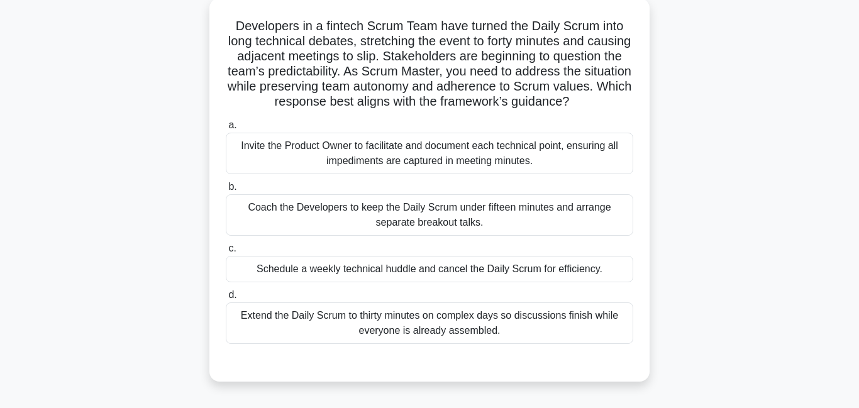
scroll to position [74, 0]
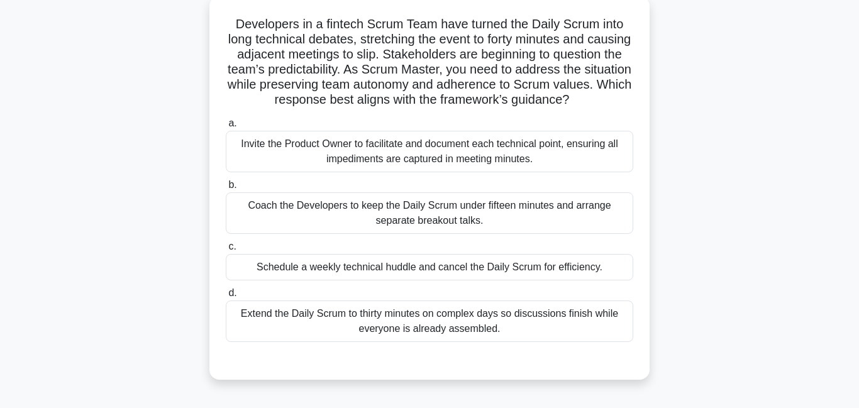
drag, startPoint x: 419, startPoint y: 37, endPoint x: 474, endPoint y: 92, distance: 77.8
click at [477, 94] on h5 "Developers in a fintech Scrum Team have turned the Daily Scrum into long techni…" at bounding box center [429, 62] width 410 height 92
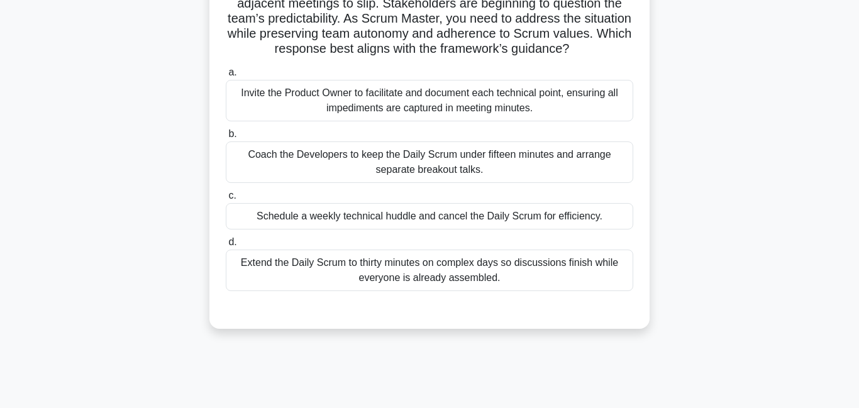
scroll to position [130, 0]
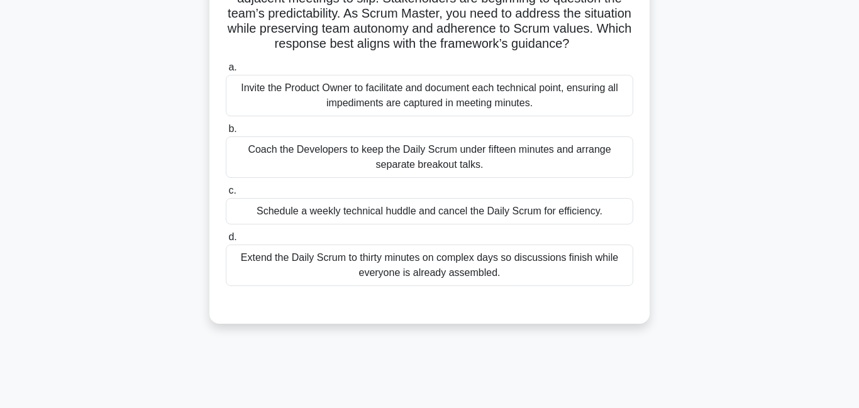
click at [409, 168] on div "Coach the Developers to keep the Daily Scrum under fifteen minutes and arrange …" at bounding box center [429, 157] width 407 height 42
click at [226, 133] on input "b. Coach the Developers to keep the Daily Scrum under fifteen minutes and arran…" at bounding box center [226, 129] width 0 height 8
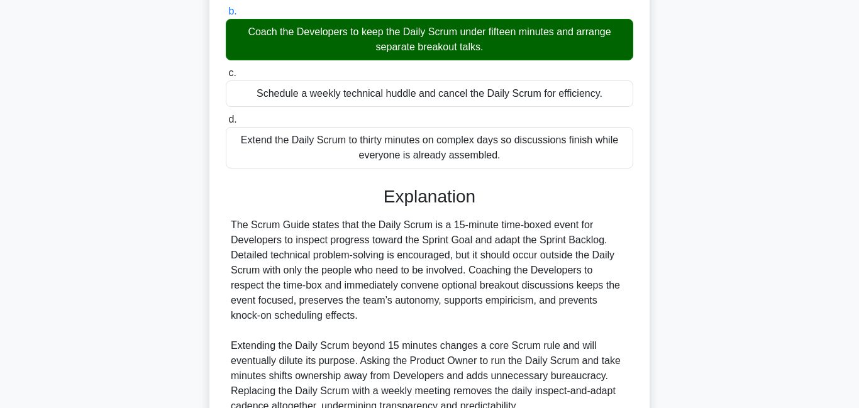
scroll to position [368, 0]
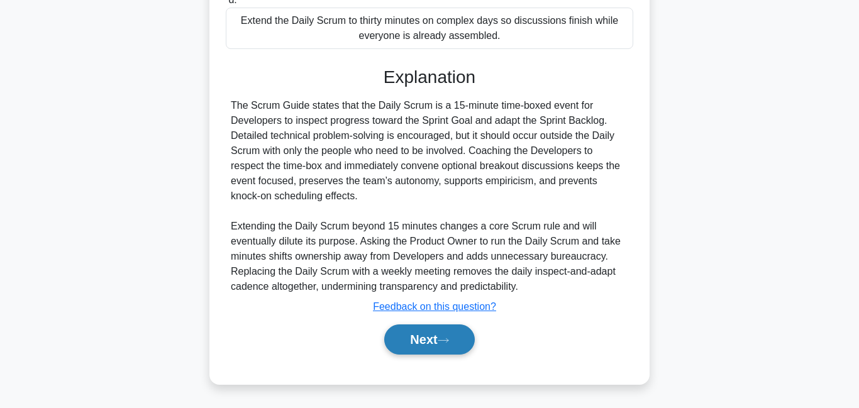
click at [443, 354] on div "Next" at bounding box center [429, 339] width 407 height 40
click at [441, 345] on button "Next" at bounding box center [429, 339] width 90 height 30
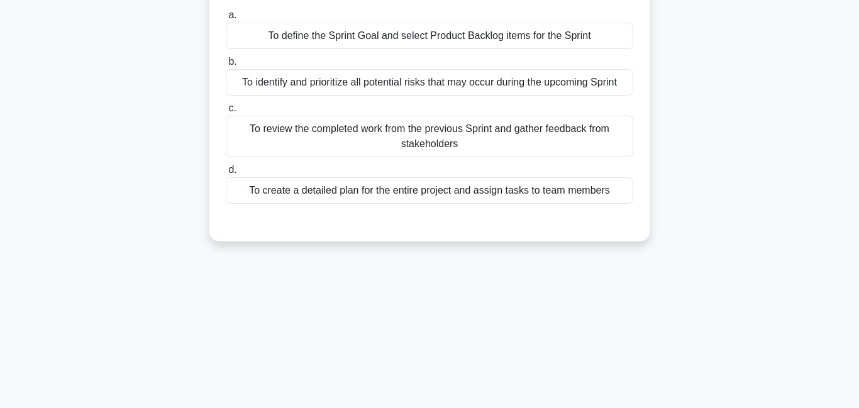
scroll to position [53, 0]
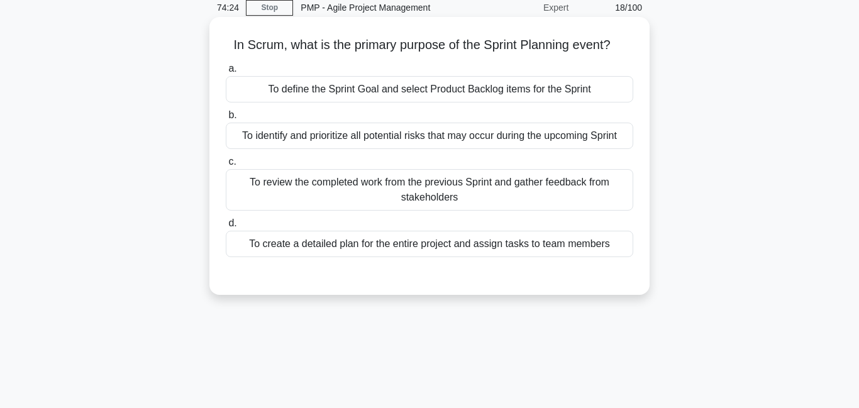
click at [435, 91] on div "To define the Sprint Goal and select Product Backlog items for the Sprint" at bounding box center [429, 89] width 407 height 26
click at [226, 73] on input "a. To define the Sprint Goal and select Product Backlog items for the Sprint" at bounding box center [226, 69] width 0 height 8
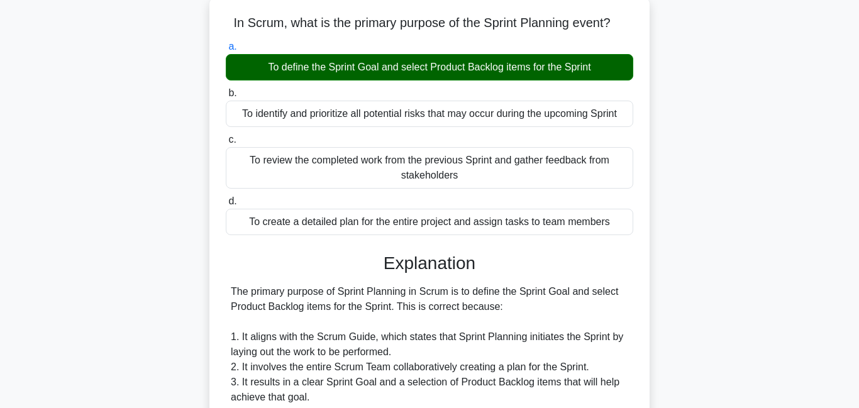
scroll to position [353, 0]
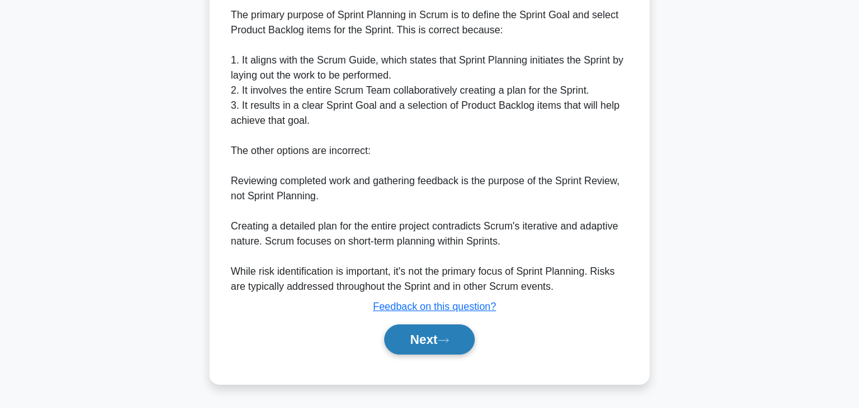
drag, startPoint x: 426, startPoint y: 345, endPoint x: 437, endPoint y: 328, distance: 20.6
click at [426, 345] on button "Next" at bounding box center [429, 339] width 90 height 30
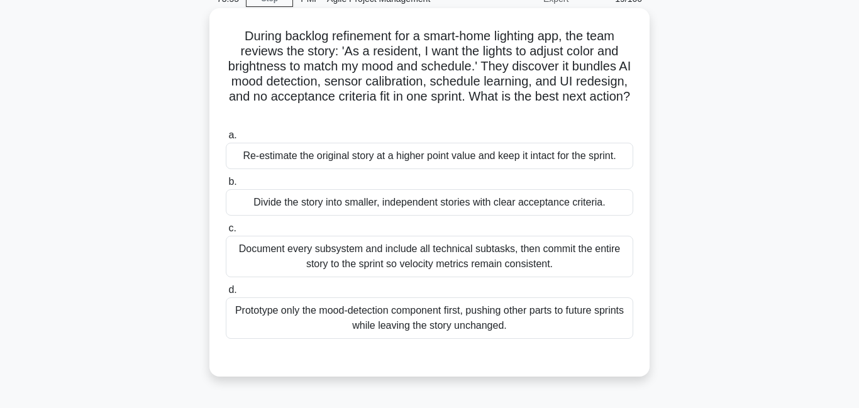
scroll to position [77, 0]
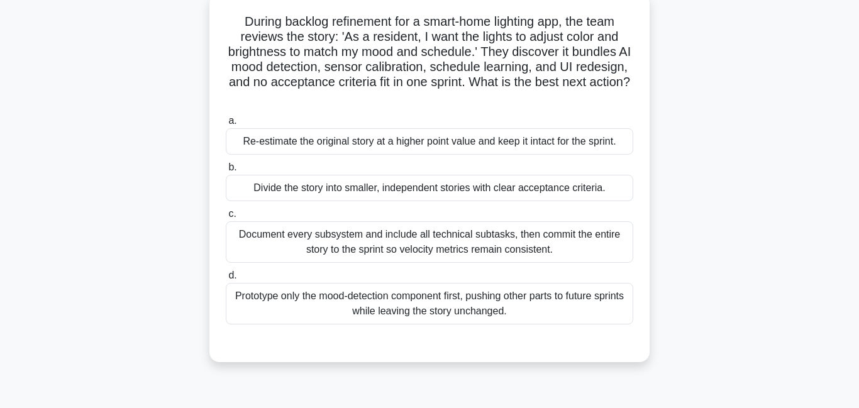
click at [398, 189] on div "Divide the story into smaller, independent stories with clear acceptance criter…" at bounding box center [429, 188] width 407 height 26
click at [226, 172] on input "b. Divide the story into smaller, independent stories with clear acceptance cri…" at bounding box center [226, 167] width 0 height 8
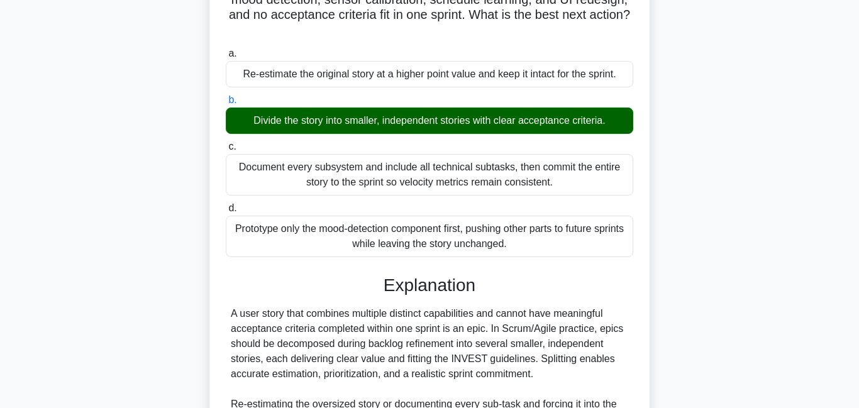
scroll to position [299, 0]
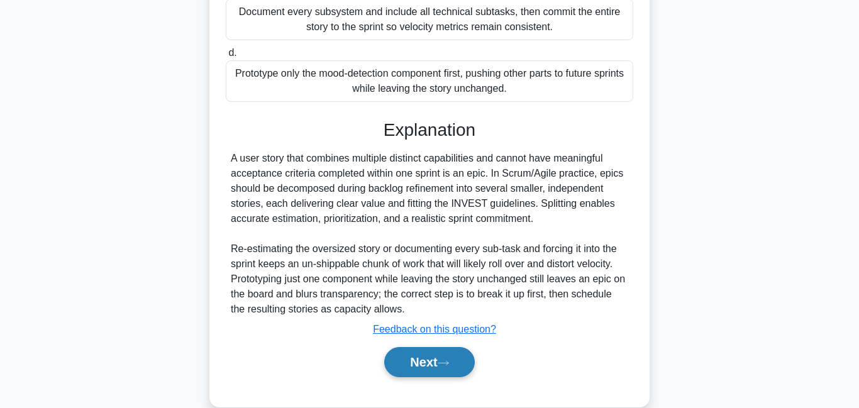
drag, startPoint x: 426, startPoint y: 365, endPoint x: 439, endPoint y: 352, distance: 18.7
click at [428, 365] on button "Next" at bounding box center [429, 362] width 90 height 30
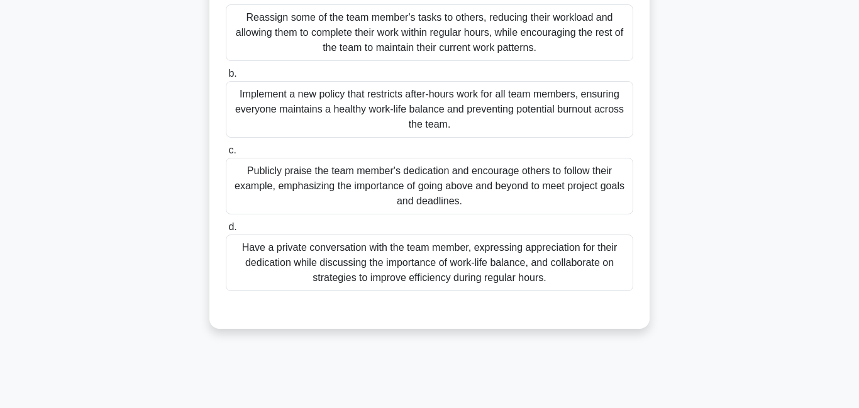
scroll to position [221, 0]
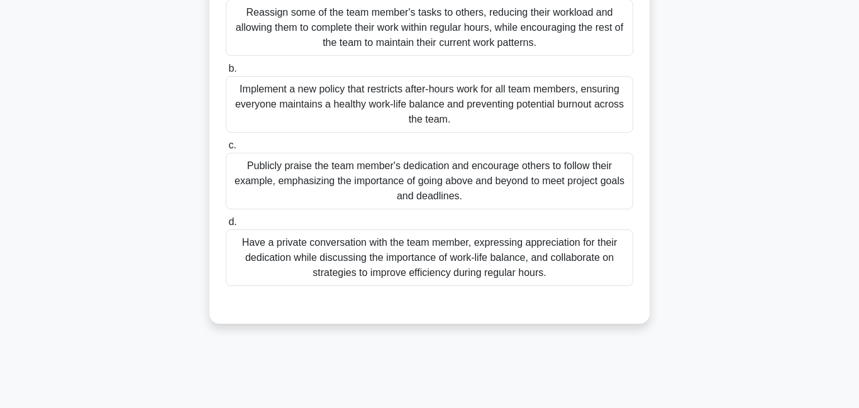
click at [434, 269] on div "Have a private conversation with the team member, expressing appreciation for t…" at bounding box center [429, 258] width 407 height 57
click at [226, 226] on input "d. Have a private conversation with the team member, expressing appreciation fo…" at bounding box center [226, 222] width 0 height 8
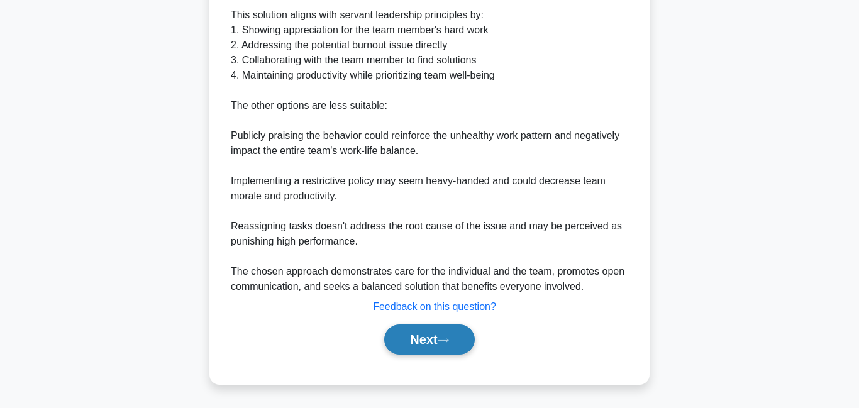
click at [406, 335] on button "Next" at bounding box center [429, 339] width 90 height 30
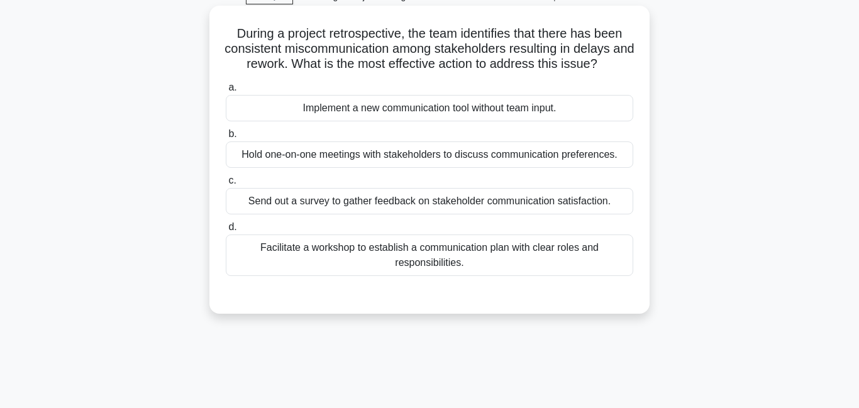
scroll to position [91, 0]
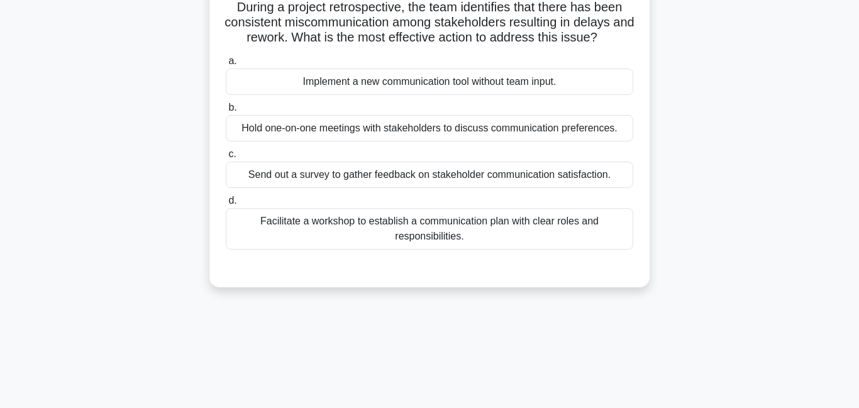
click at [319, 226] on div "Facilitate a workshop to establish a communication plan with clear roles and re…" at bounding box center [429, 229] width 407 height 42
click at [226, 205] on input "d. Facilitate a workshop to establish a communication plan with clear roles and…" at bounding box center [226, 201] width 0 height 8
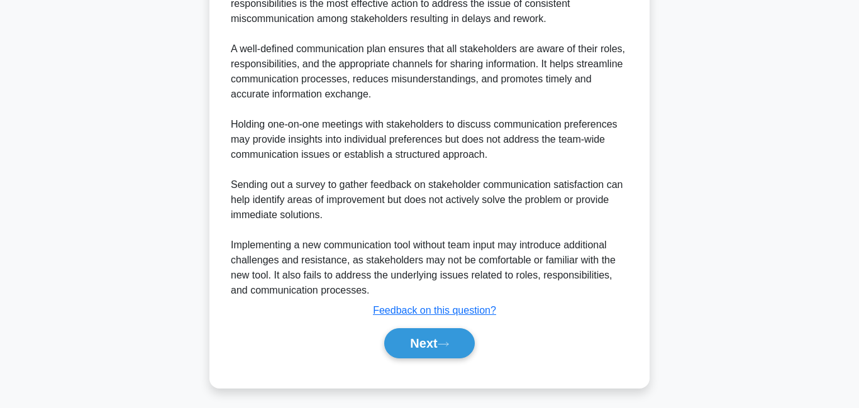
scroll to position [413, 0]
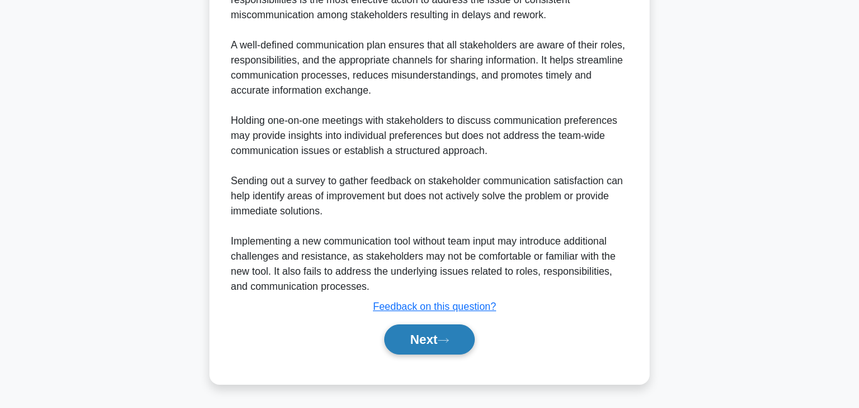
drag, startPoint x: 427, startPoint y: 333, endPoint x: 425, endPoint y: 323, distance: 9.6
click at [428, 329] on button "Next" at bounding box center [429, 339] width 90 height 30
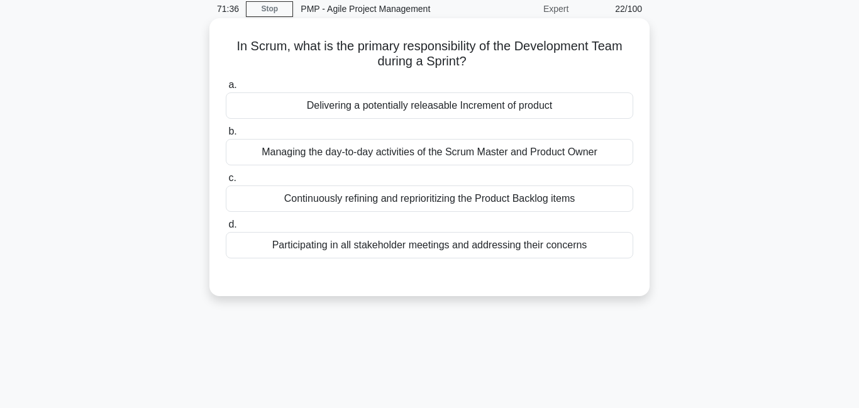
scroll to position [52, 0]
click at [423, 115] on div "Delivering a potentially releasable Increment of product" at bounding box center [429, 106] width 407 height 26
click at [226, 90] on input "a. Delivering a potentially releasable Increment of product" at bounding box center [226, 86] width 0 height 8
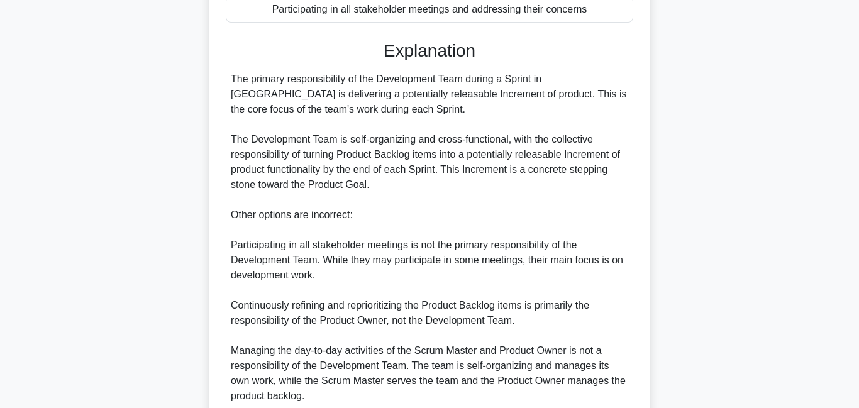
scroll to position [398, 0]
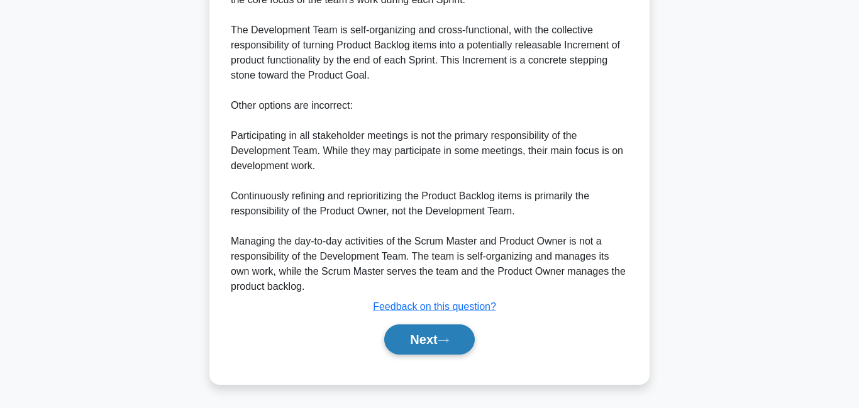
click at [412, 335] on button "Next" at bounding box center [429, 339] width 90 height 30
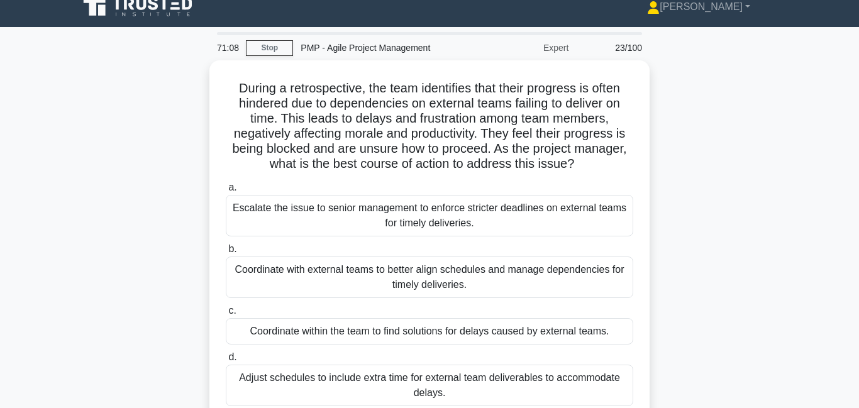
scroll to position [0, 0]
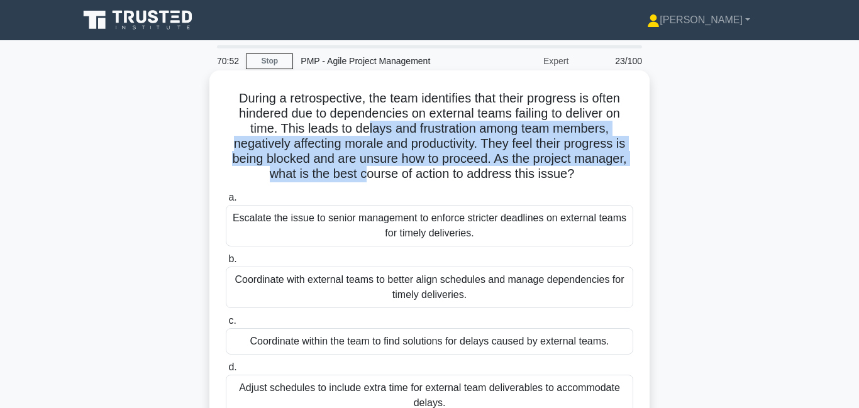
drag, startPoint x: 374, startPoint y: 132, endPoint x: 366, endPoint y: 181, distance: 49.7
click at [366, 181] on h5 "During a retrospective, the team identifies that their progress is often hinder…" at bounding box center [429, 137] width 410 height 92
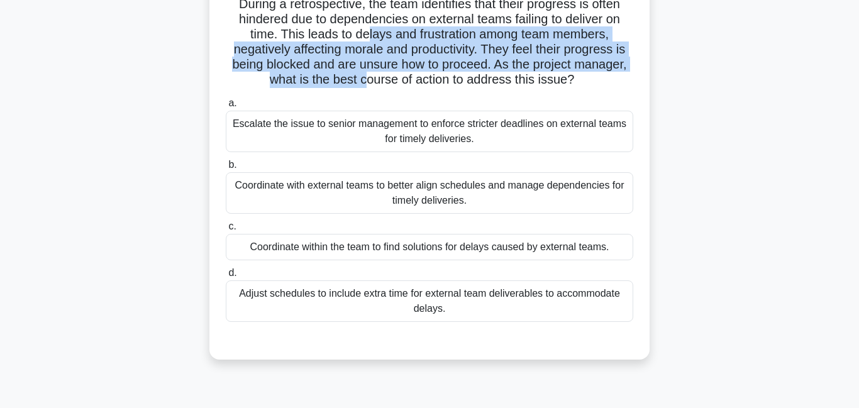
scroll to position [102, 0]
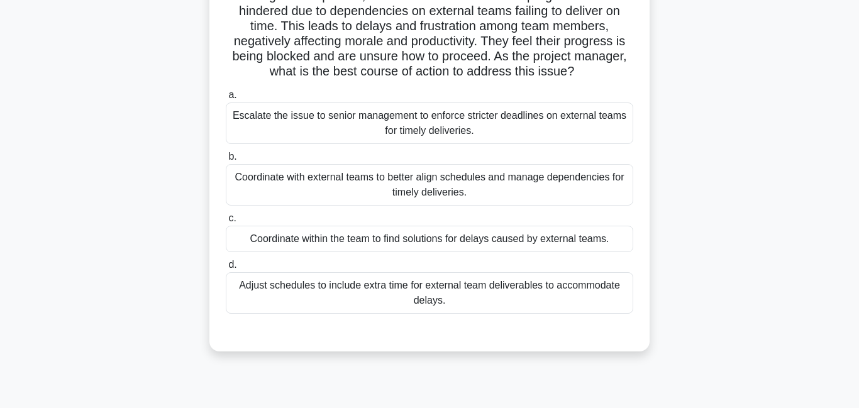
click at [356, 185] on div "Coordinate with external teams to better align schedules and manage dependencie…" at bounding box center [429, 185] width 407 height 42
click at [226, 161] on input "b. Coordinate with external teams to better align schedules and manage dependen…" at bounding box center [226, 157] width 0 height 8
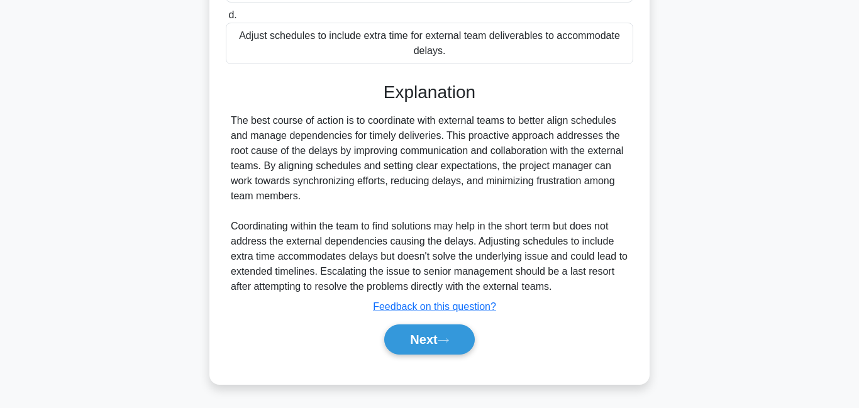
scroll to position [353, 0]
click at [416, 336] on button "Next" at bounding box center [429, 339] width 90 height 30
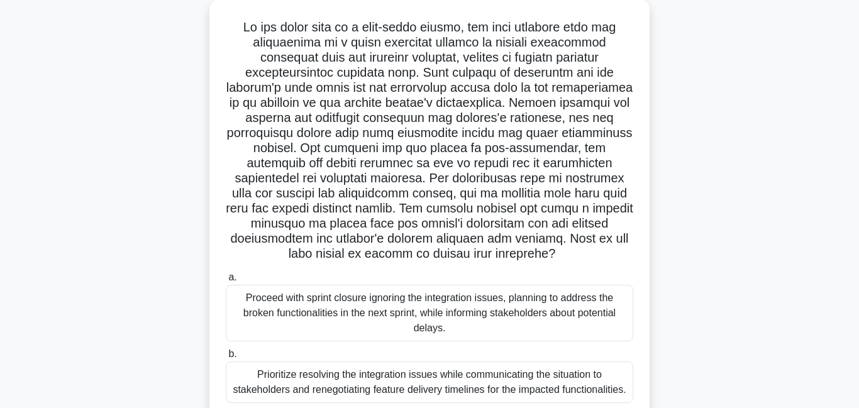
scroll to position [57, 0]
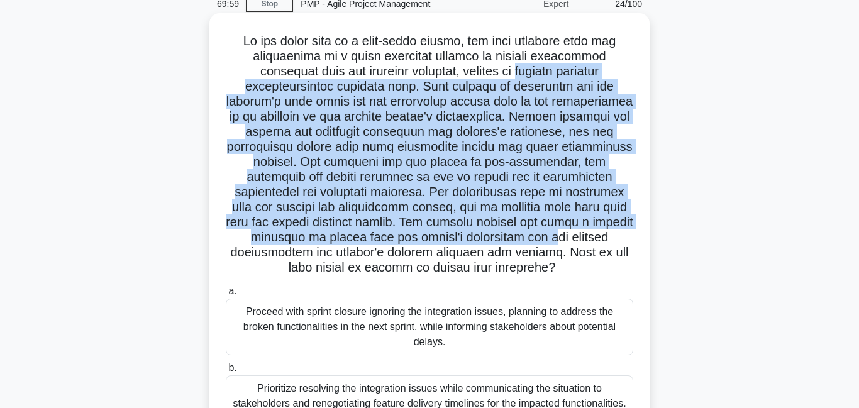
drag, startPoint x: 456, startPoint y: 67, endPoint x: 604, endPoint y: 228, distance: 219.4
click at [604, 228] on h5 ".spinner_0XTQ{transform-origin:center;animation:spinner_y6GP .75s linear infini…" at bounding box center [429, 154] width 410 height 243
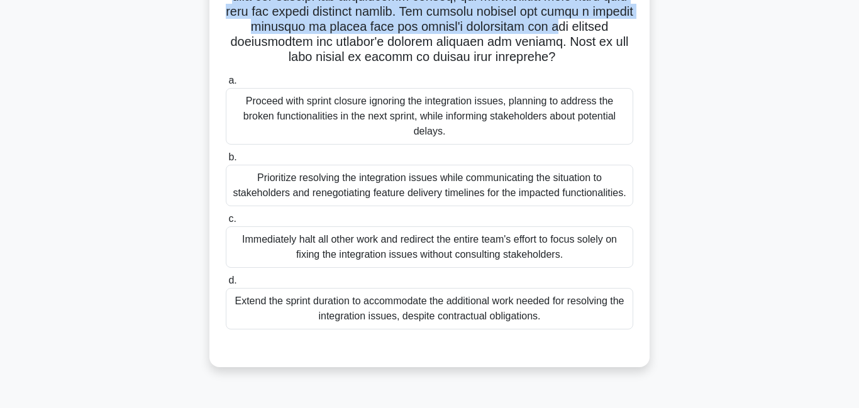
scroll to position [271, 0]
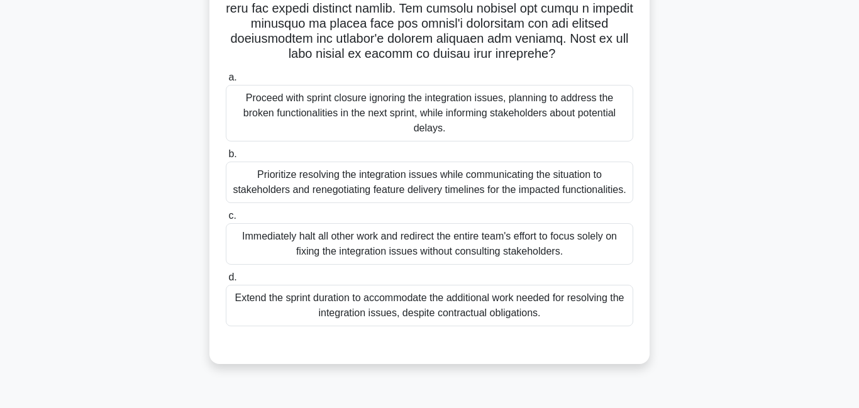
click at [392, 163] on div "Prioritize resolving the integration issues while communicating the situation t…" at bounding box center [429, 183] width 407 height 42
click at [226, 158] on input "b. Prioritize resolving the integration issues while communicating the situatio…" at bounding box center [226, 154] width 0 height 8
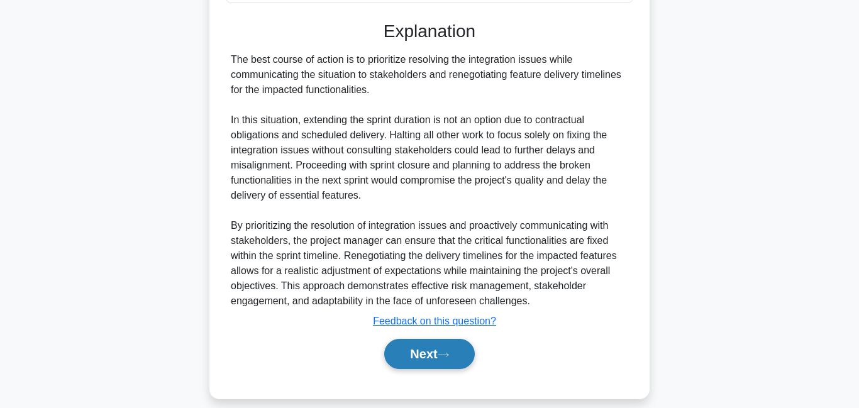
click at [441, 346] on button "Next" at bounding box center [429, 354] width 90 height 30
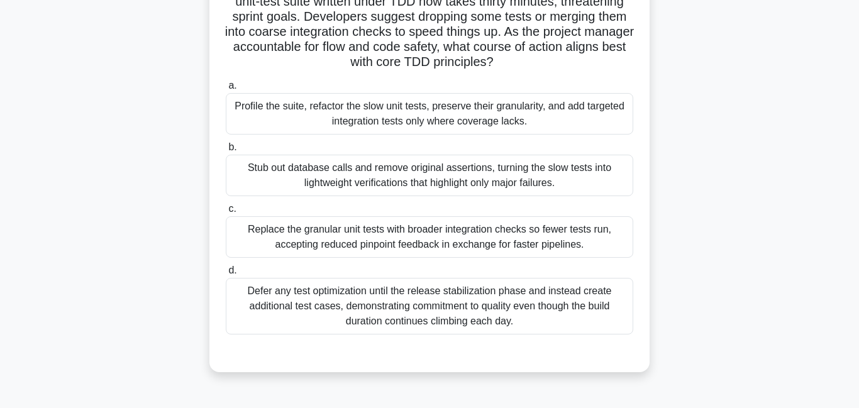
scroll to position [138, 0]
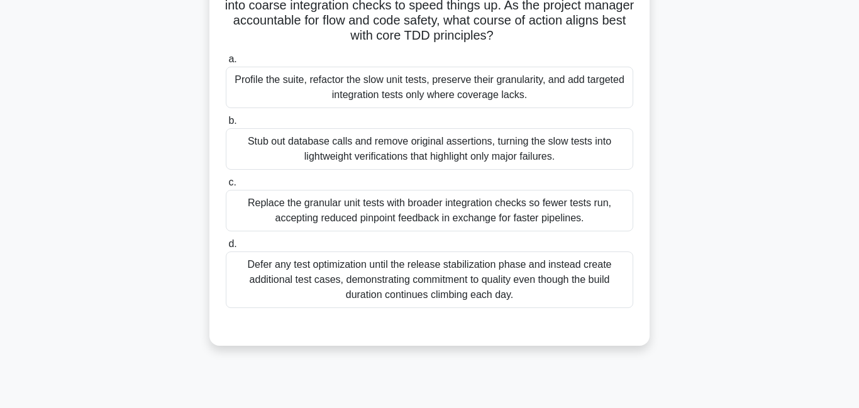
click at [450, 219] on div "Replace the granular unit tests with broader integration checks so fewer tests …" at bounding box center [429, 211] width 407 height 42
click at [427, 211] on div "Replace the granular unit tests with broader integration checks so fewer tests …" at bounding box center [429, 211] width 407 height 42
click at [226, 187] on input "c. Replace the granular unit tests with broader integration checks so fewer tes…" at bounding box center [226, 183] width 0 height 8
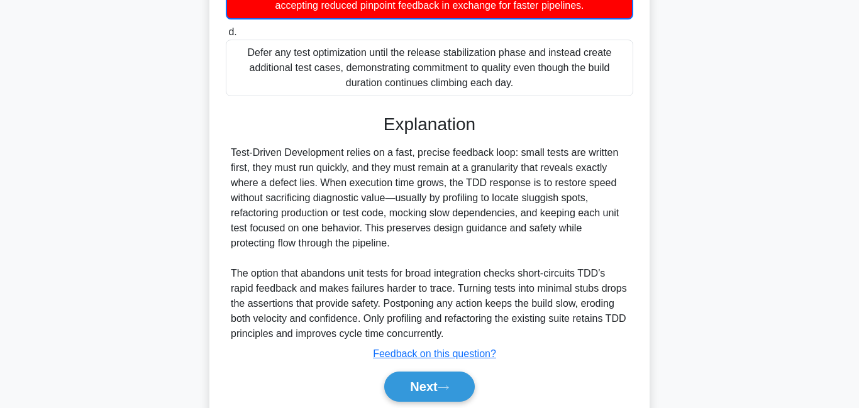
scroll to position [399, 0]
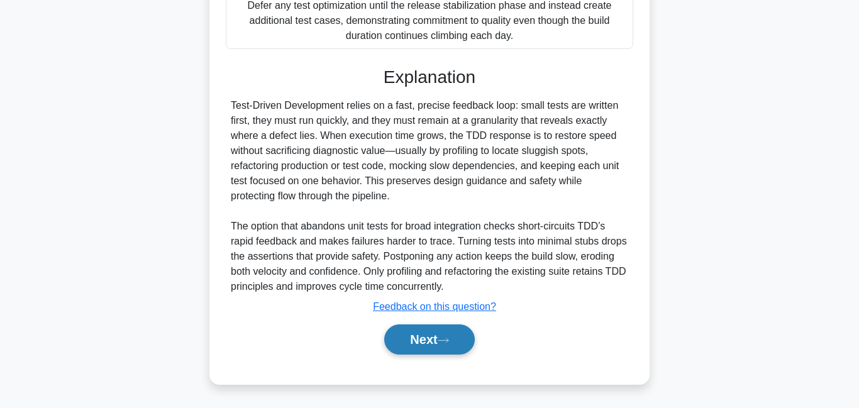
drag, startPoint x: 442, startPoint y: 341, endPoint x: 434, endPoint y: 332, distance: 12.5
click at [440, 339] on button "Next" at bounding box center [429, 339] width 90 height 30
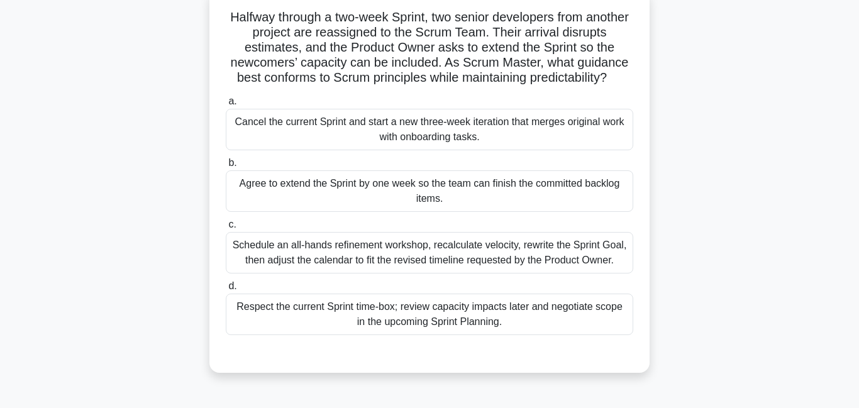
scroll to position [82, 0]
click at [404, 321] on div "Respect the current Sprint time-box; review capacity impacts later and negotiat…" at bounding box center [429, 313] width 407 height 42
click at [408, 311] on div "Respect the current Sprint time-box; review capacity impacts later and negotiat…" at bounding box center [429, 313] width 407 height 42
click at [226, 289] on input "d. Respect the current Sprint time-box; review capacity impacts later and negot…" at bounding box center [226, 285] width 0 height 8
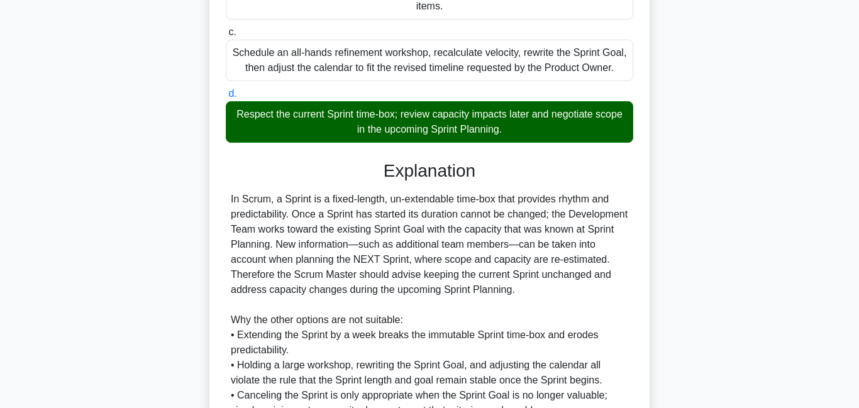
scroll to position [413, 0]
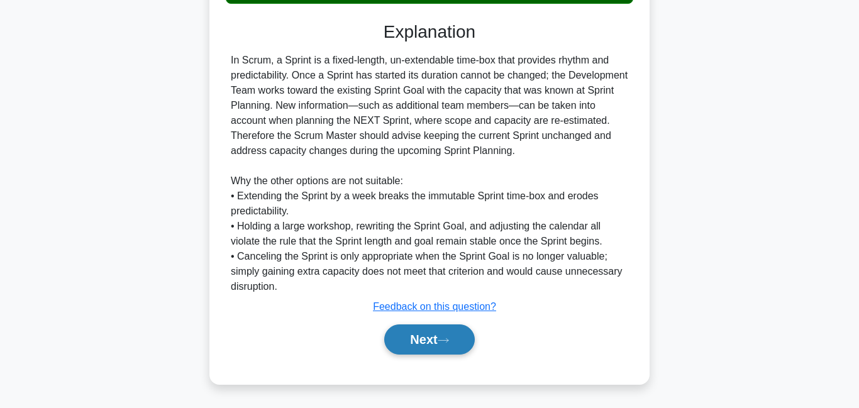
click at [426, 343] on button "Next" at bounding box center [429, 339] width 90 height 30
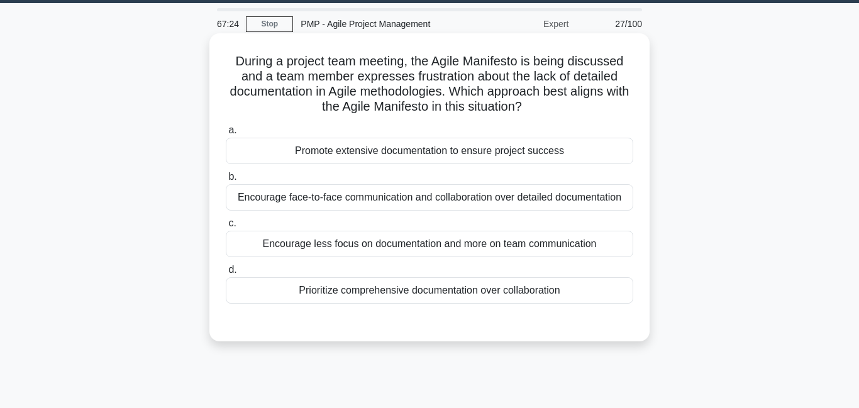
scroll to position [0, 0]
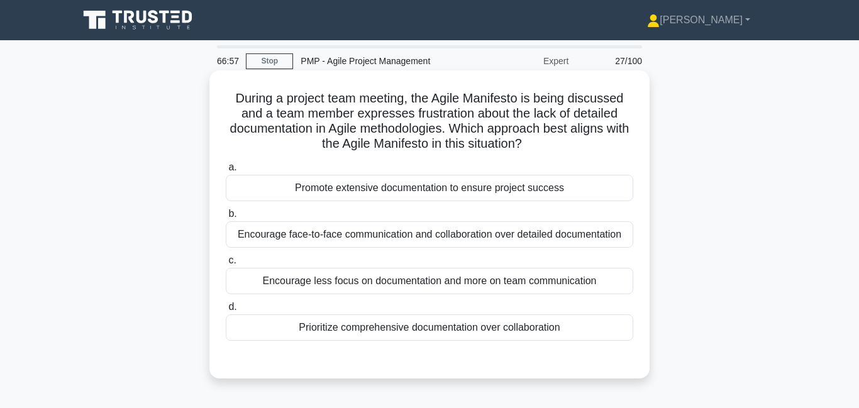
click at [468, 240] on div "Encourage face-to-face communication and collaboration over detailed documentat…" at bounding box center [429, 234] width 407 height 26
click at [226, 218] on input "b. Encourage face-to-face communication and collaboration over detailed documen…" at bounding box center [226, 214] width 0 height 8
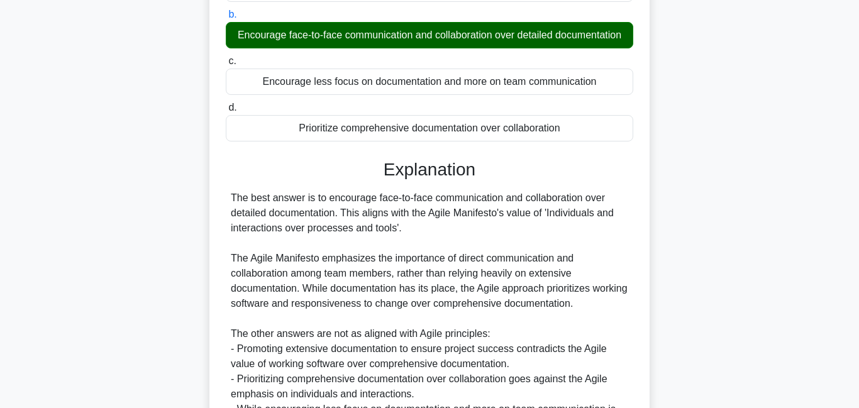
scroll to position [353, 0]
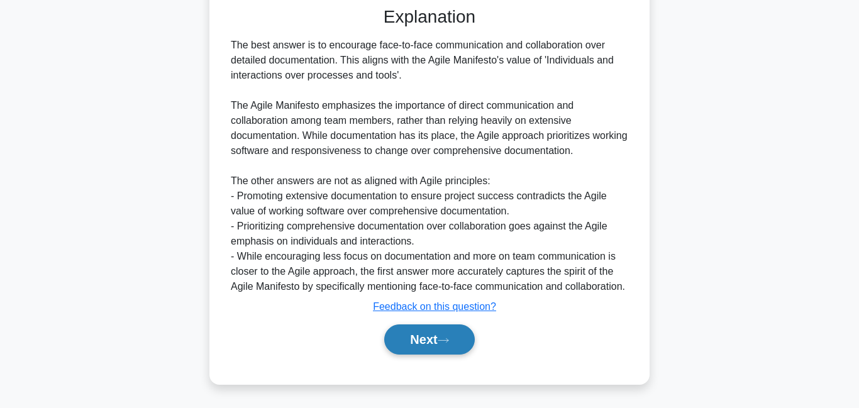
click at [425, 336] on button "Next" at bounding box center [429, 339] width 90 height 30
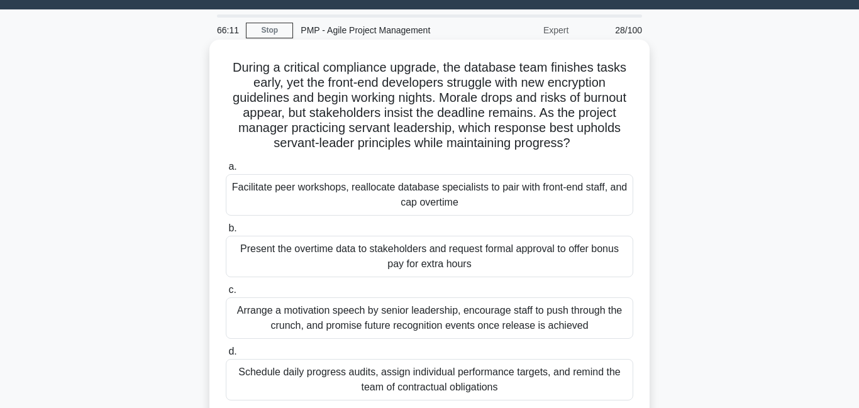
scroll to position [0, 0]
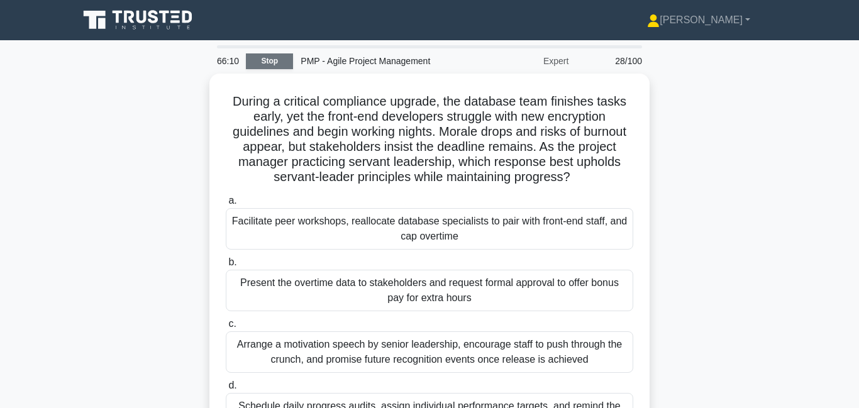
click at [287, 58] on link "Stop" at bounding box center [269, 61] width 47 height 16
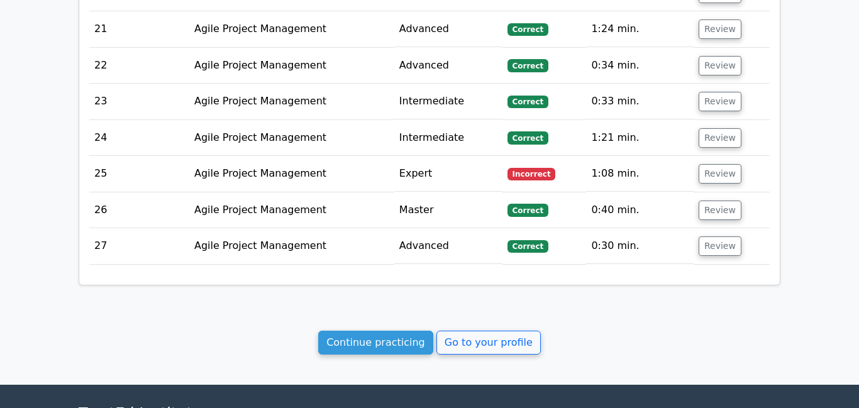
scroll to position [2372, 0]
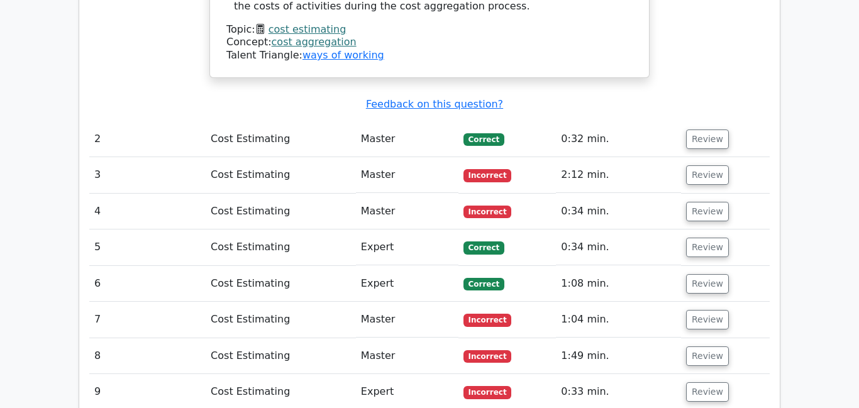
scroll to position [1158, 0]
